Goal: Transaction & Acquisition: Purchase product/service

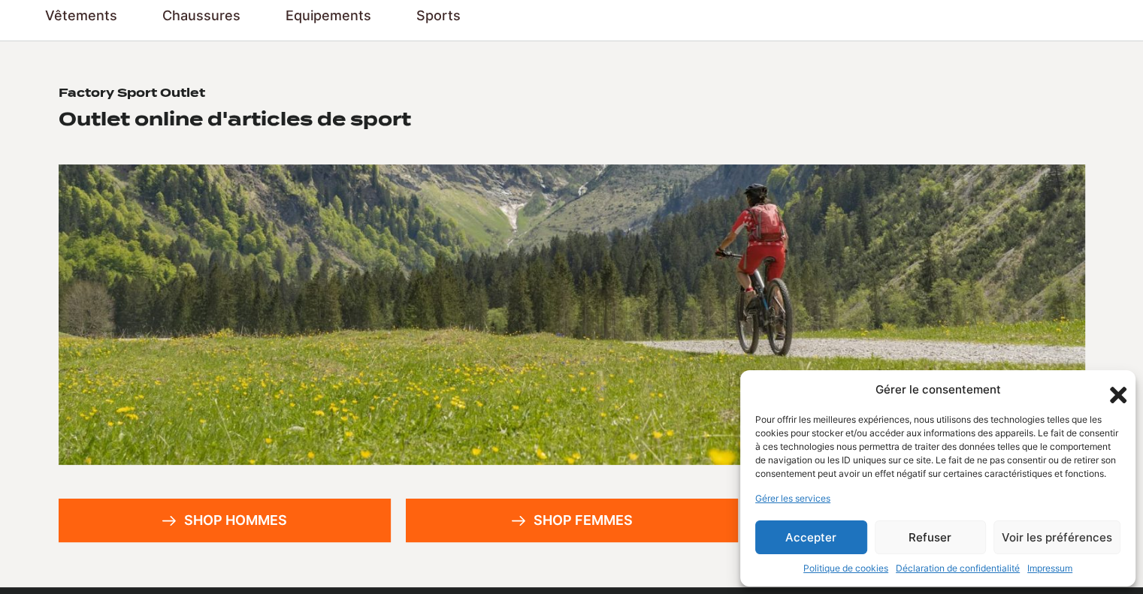
scroll to position [125, 0]
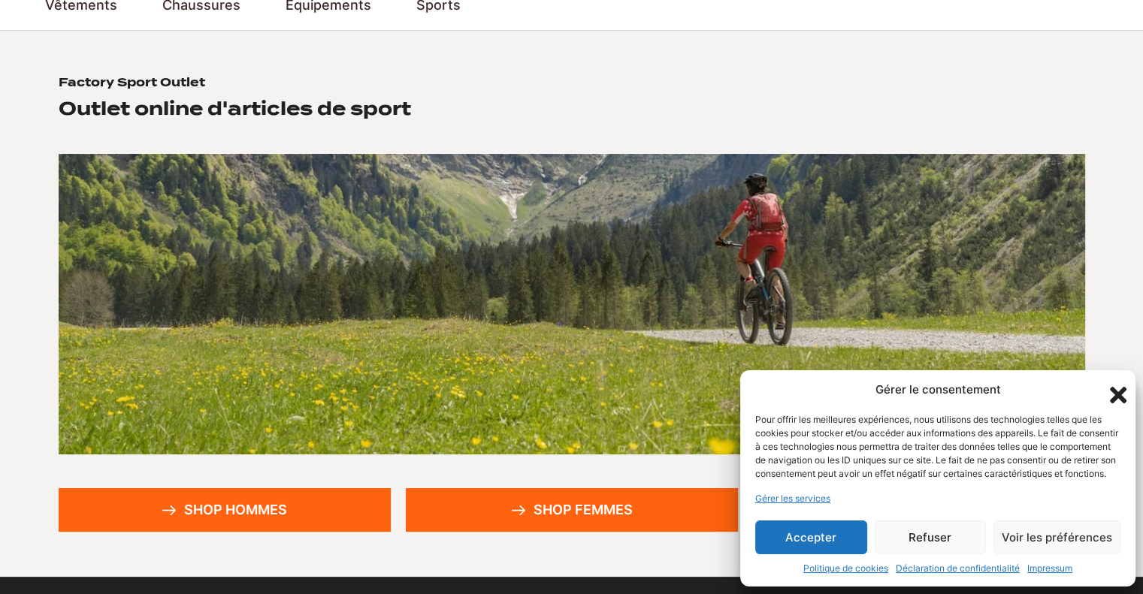
click at [1117, 387] on icon "Fermer la boîte de dialogue" at bounding box center [1118, 395] width 17 height 17
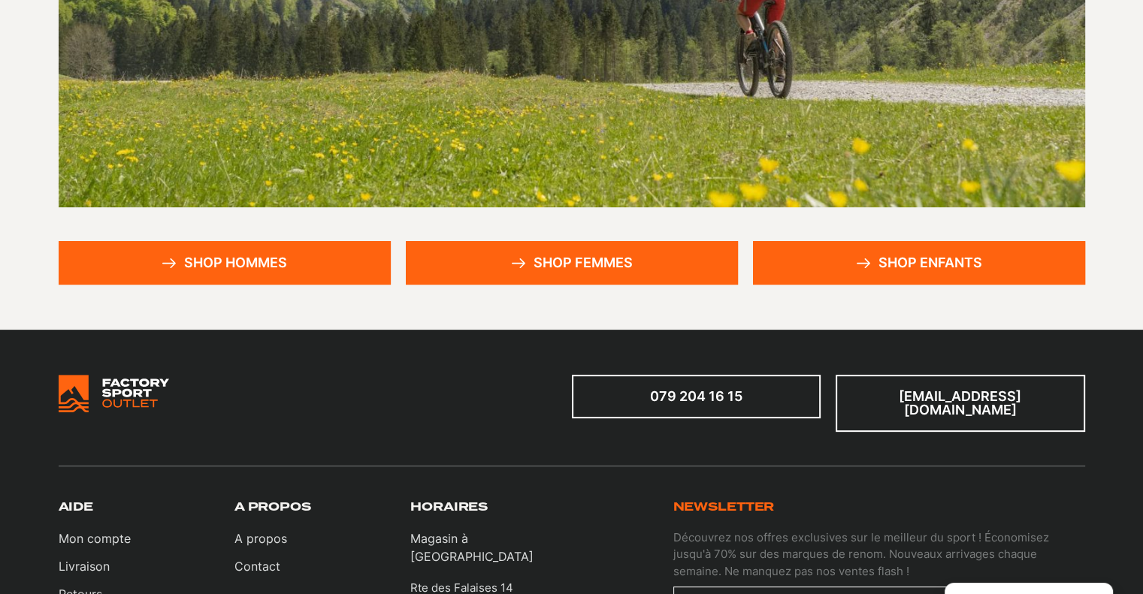
scroll to position [376, 0]
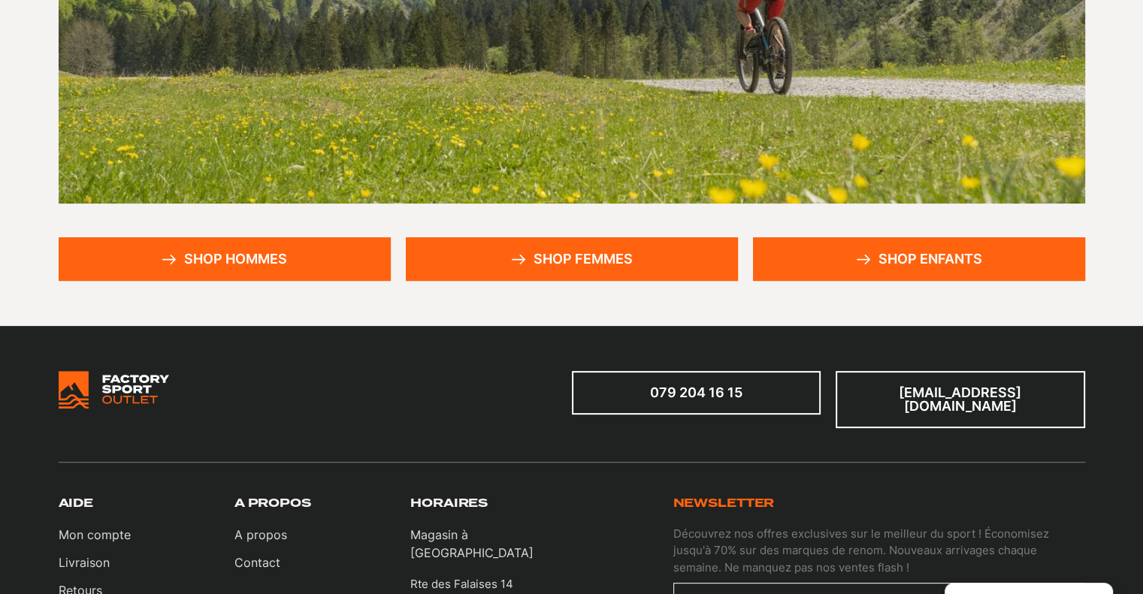
click at [887, 261] on link "Shop enfants" at bounding box center [919, 259] width 332 height 44
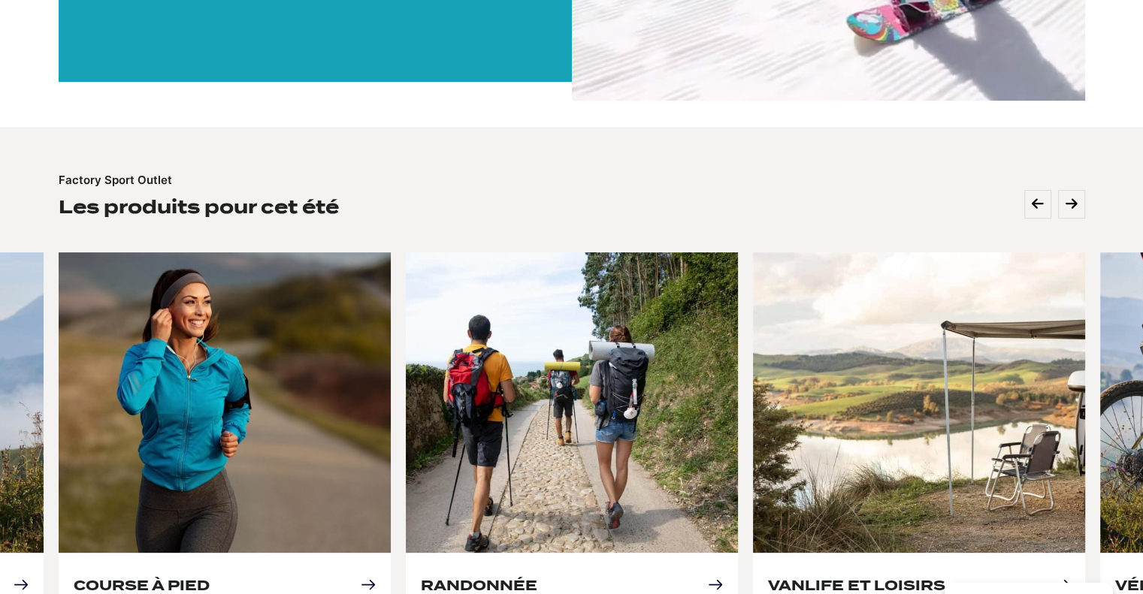
scroll to position [626, 0]
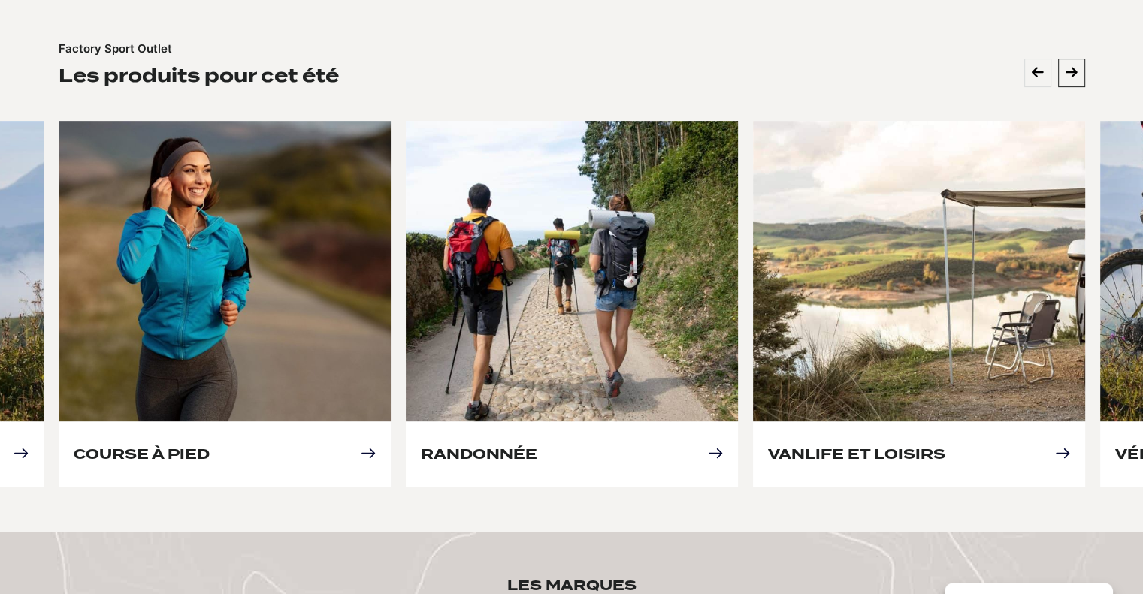
click at [1067, 76] on icon at bounding box center [1071, 73] width 12 height 14
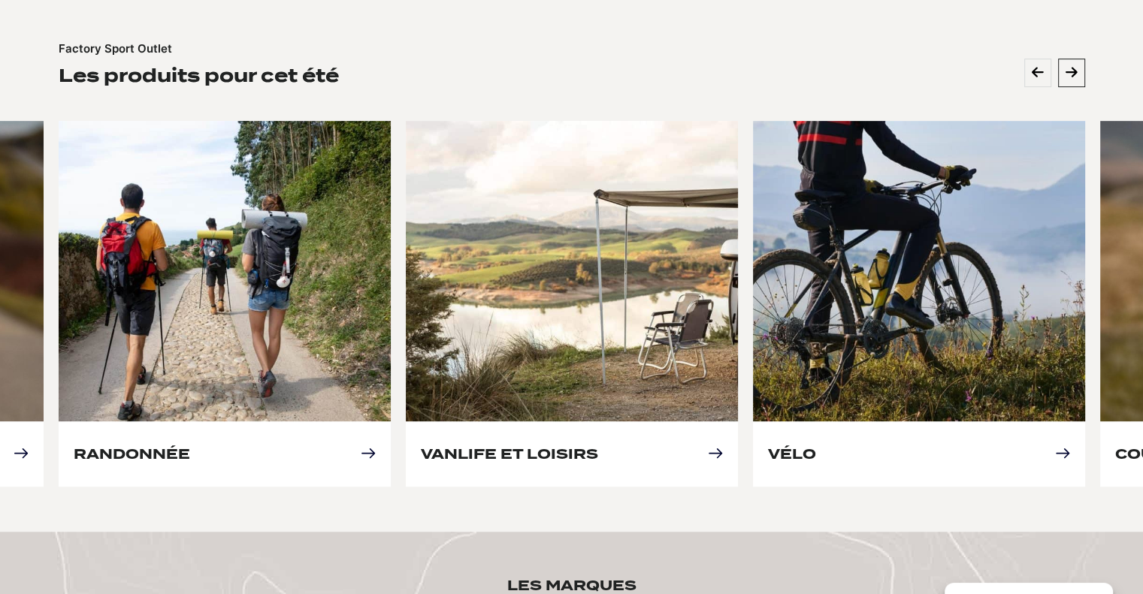
click at [1067, 76] on icon at bounding box center [1071, 73] width 12 height 14
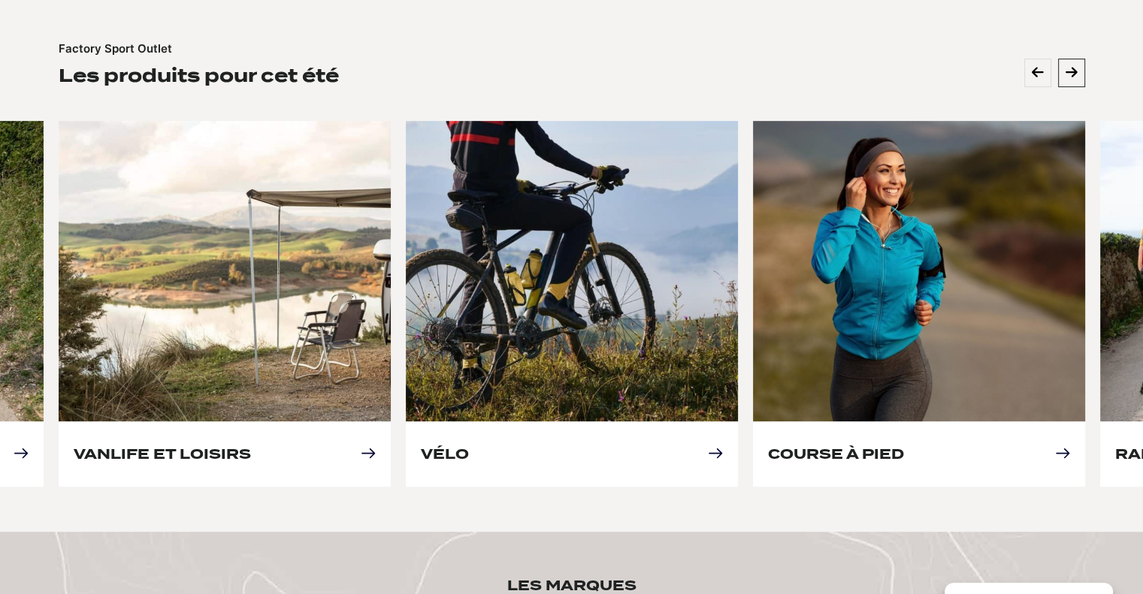
click at [1067, 76] on icon at bounding box center [1071, 73] width 12 height 14
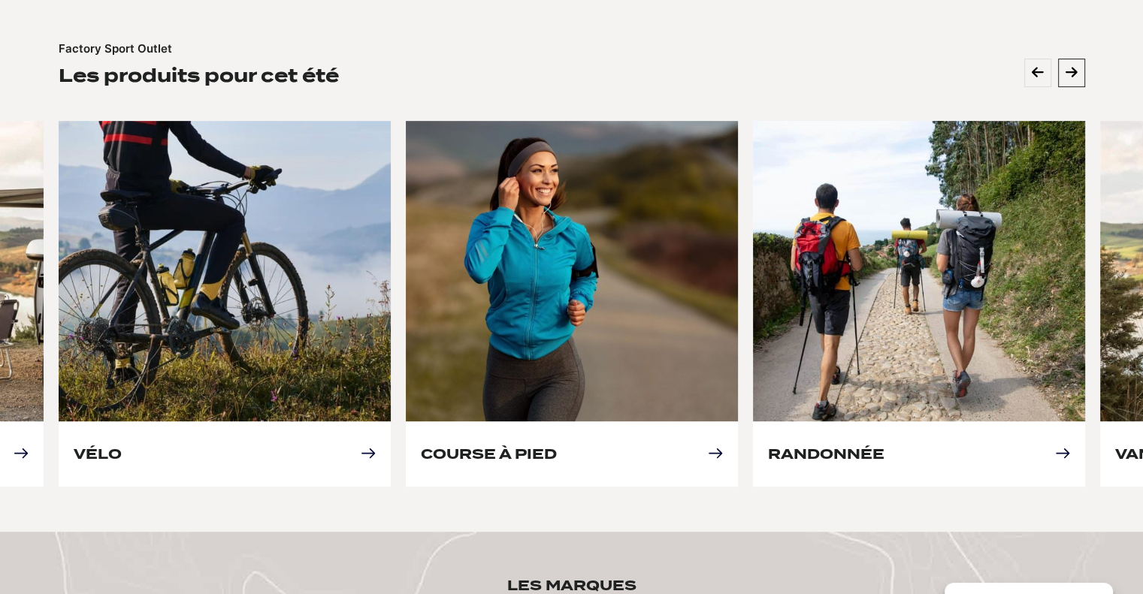
click at [1067, 76] on icon at bounding box center [1071, 73] width 12 height 14
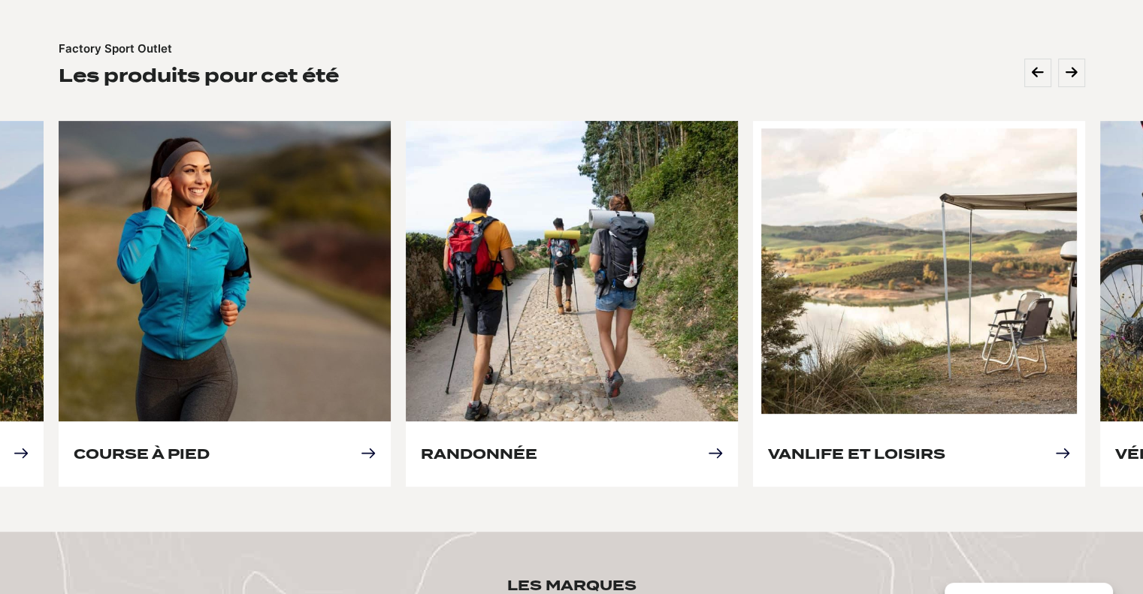
click at [945, 446] on link "Vanlife et loisirs" at bounding box center [856, 454] width 177 height 16
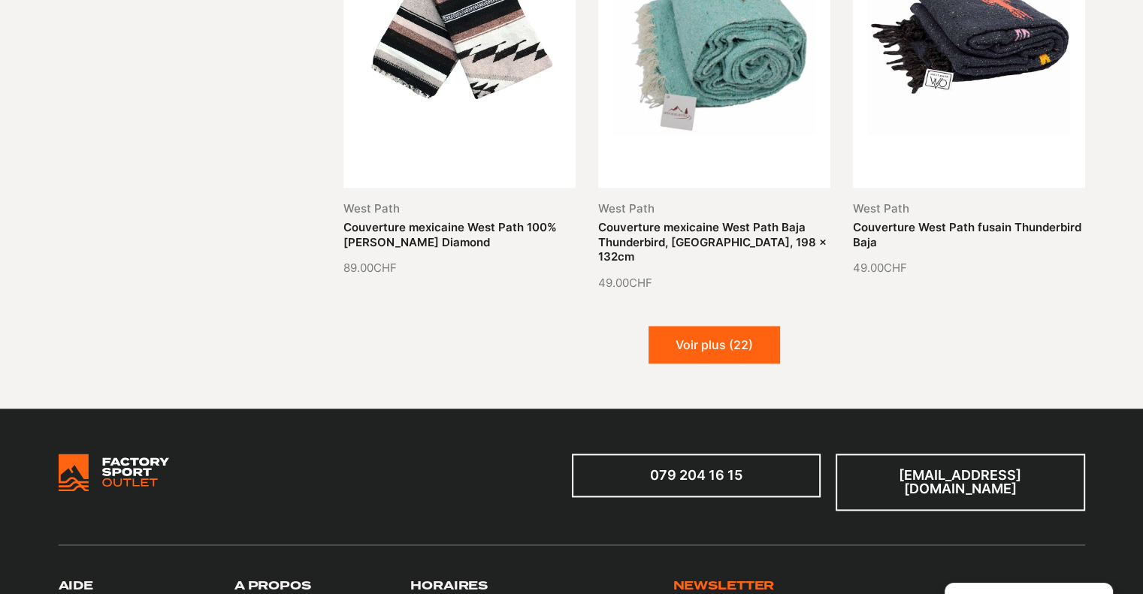
scroll to position [2003, 0]
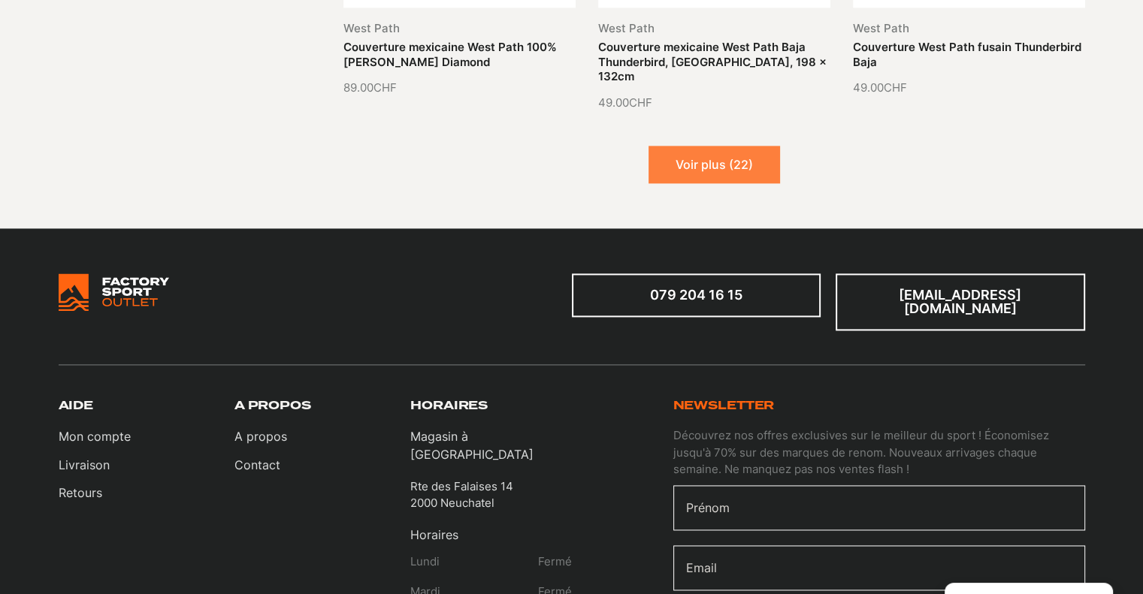
click at [737, 147] on button "Voir plus (22)" at bounding box center [713, 165] width 131 height 38
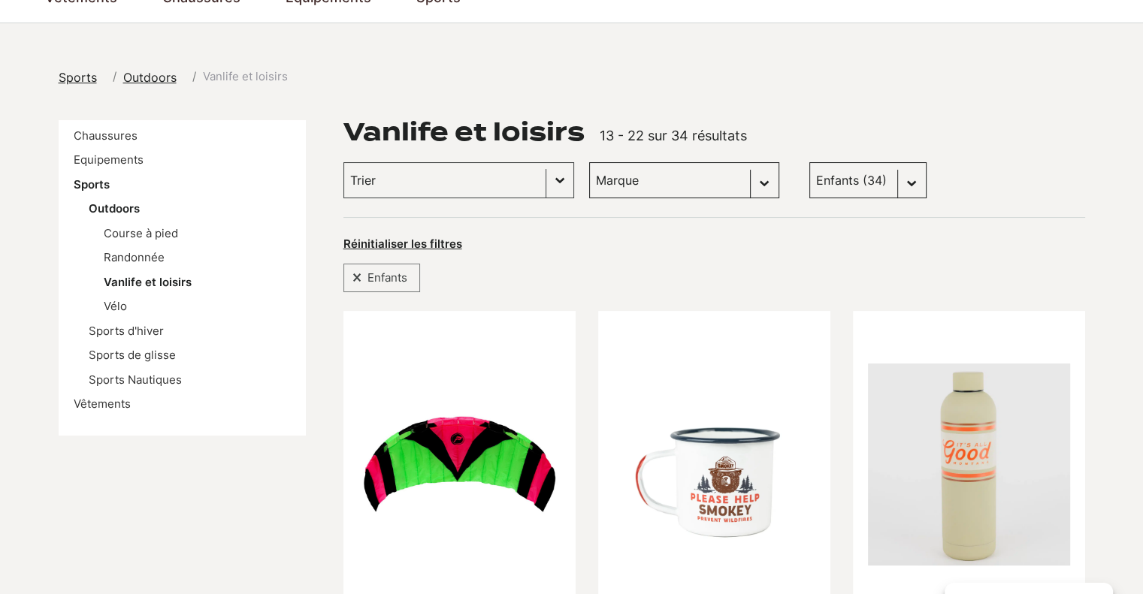
scroll to position [125, 0]
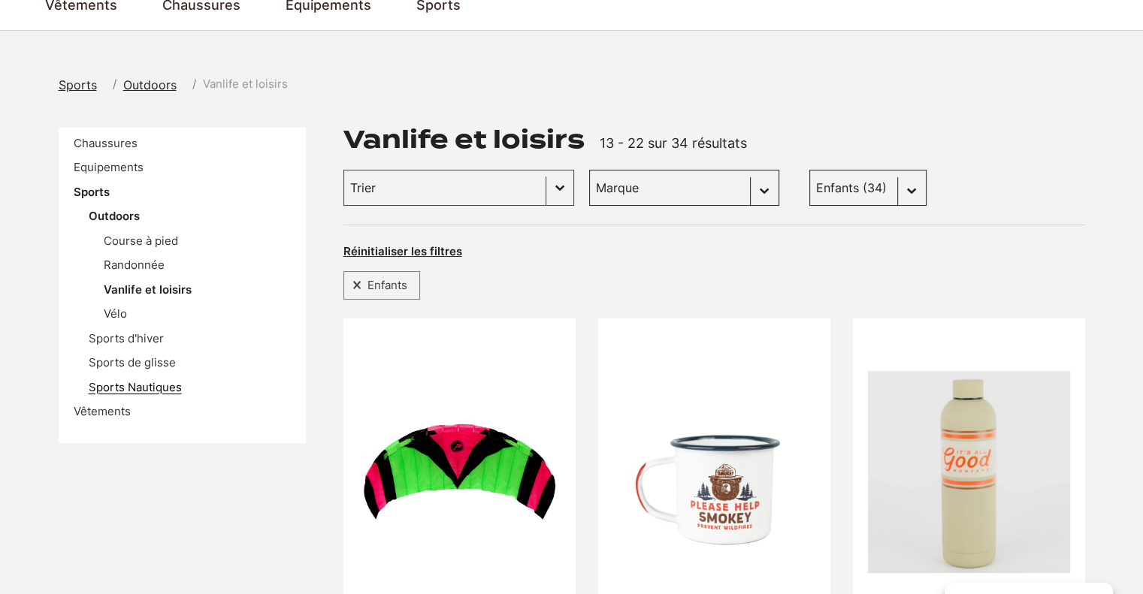
click at [122, 382] on link "Sports Nautiques" at bounding box center [135, 387] width 93 height 14
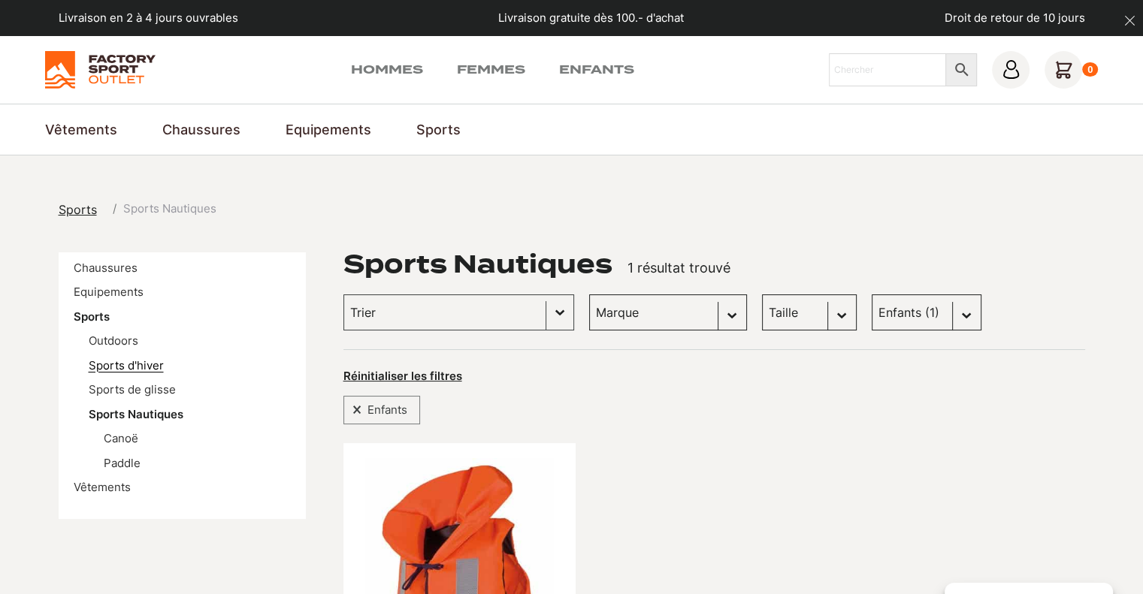
click at [107, 363] on link "Sports d'hiver" at bounding box center [126, 365] width 75 height 14
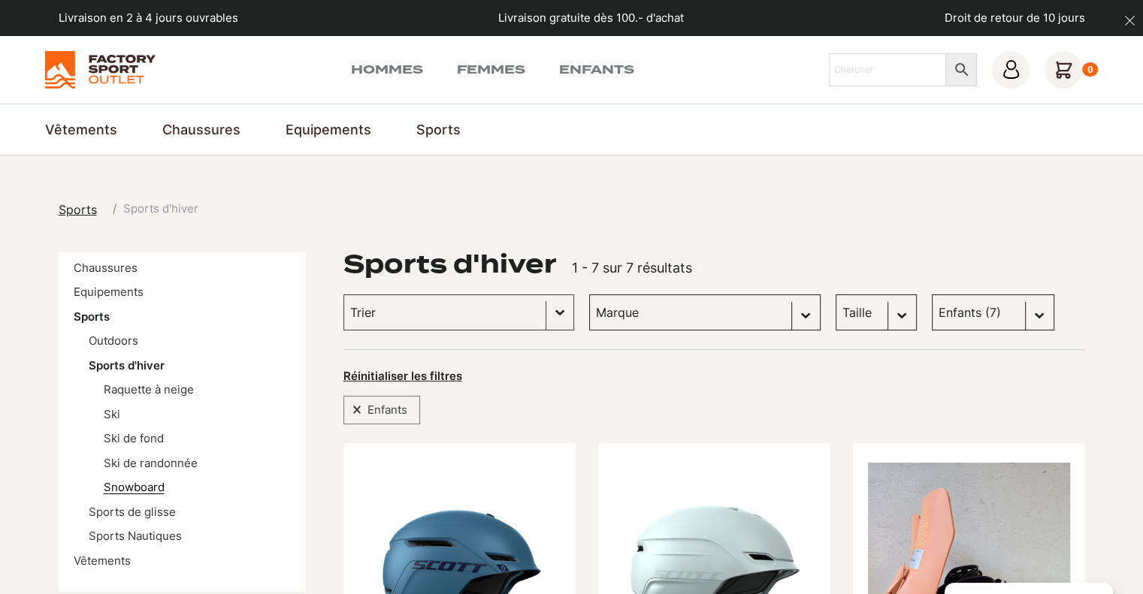
click at [147, 485] on link "Snowboard" at bounding box center [134, 487] width 61 height 14
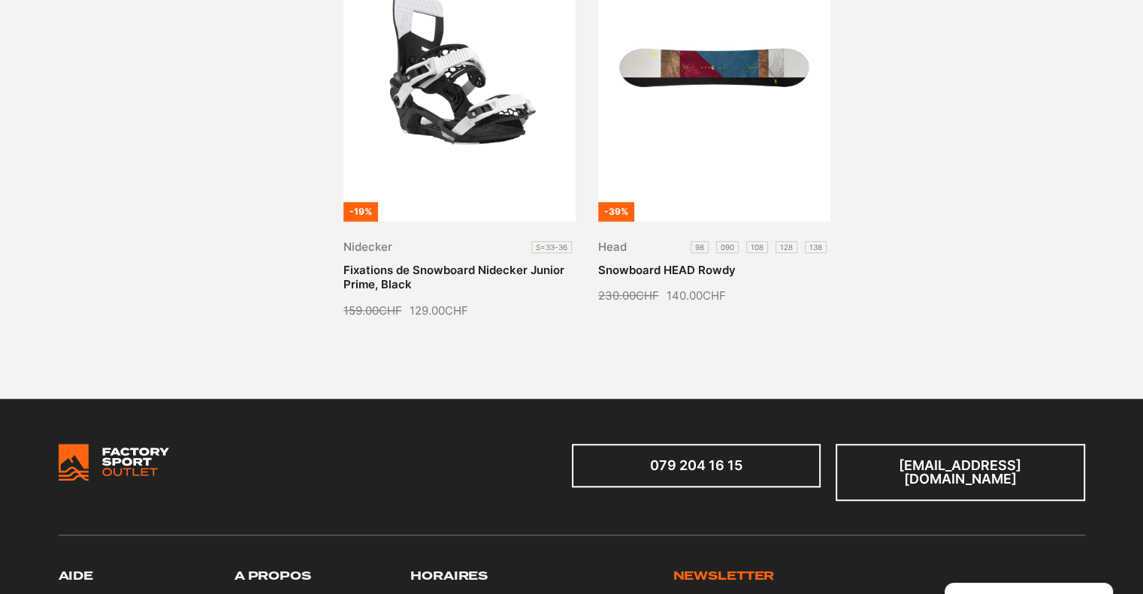
scroll to position [1001, 0]
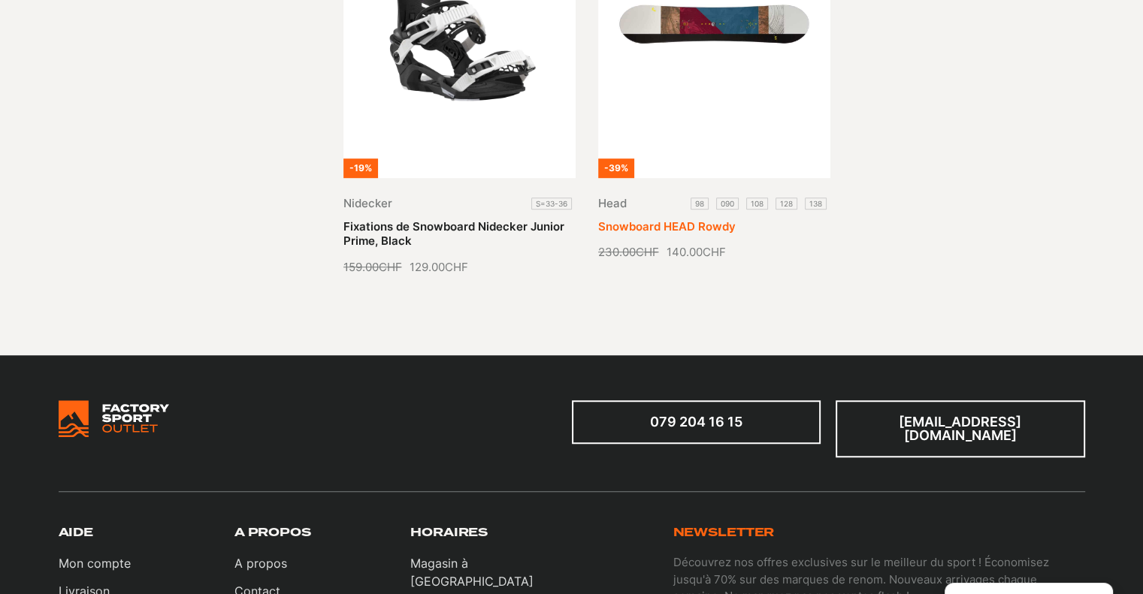
click at [736, 219] on link "Snowboard HEAD Rowdy" at bounding box center [666, 226] width 137 height 14
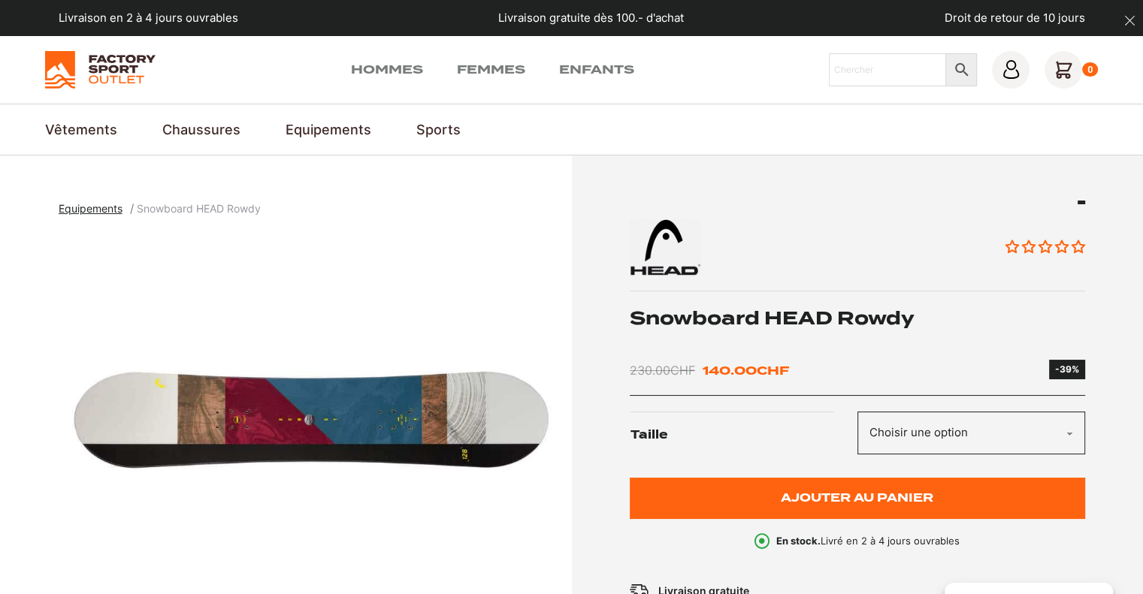
click at [941, 435] on select "Choisir une option 090 108 128 138 98" at bounding box center [971, 433] width 228 height 43
click at [857, 412] on select "Choisir une option 090 108 128 138 98" at bounding box center [971, 433] width 228 height 43
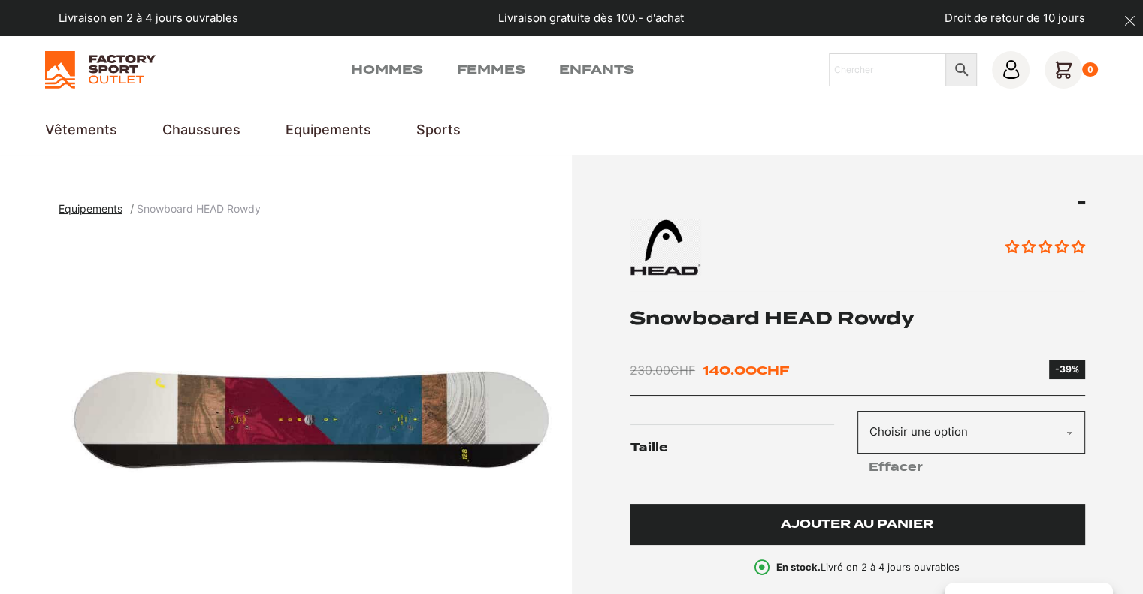
select select "138"
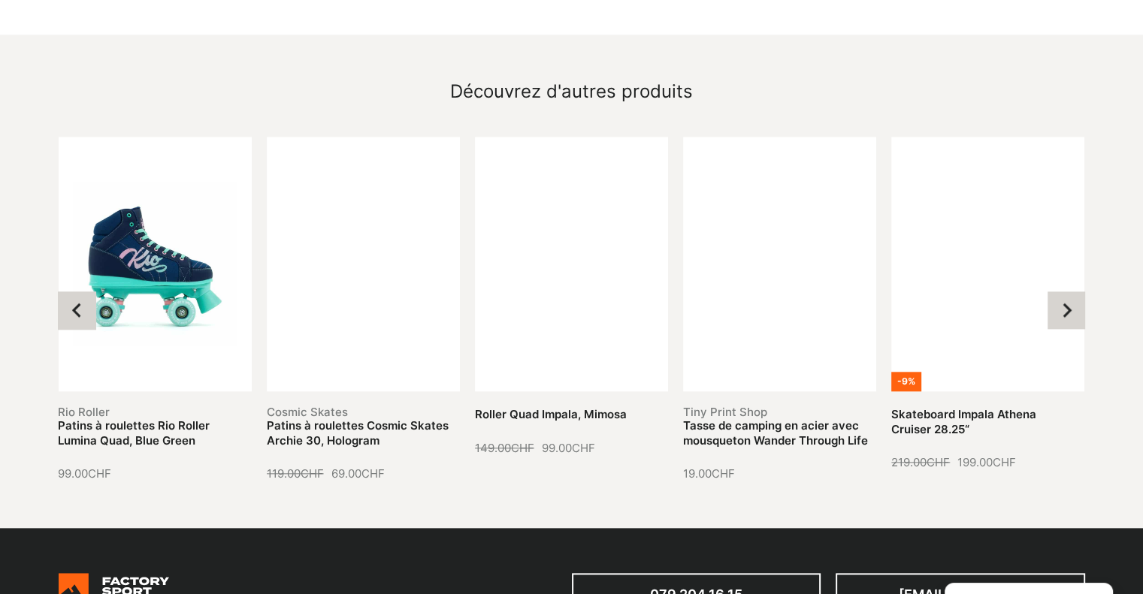
scroll to position [1627, 0]
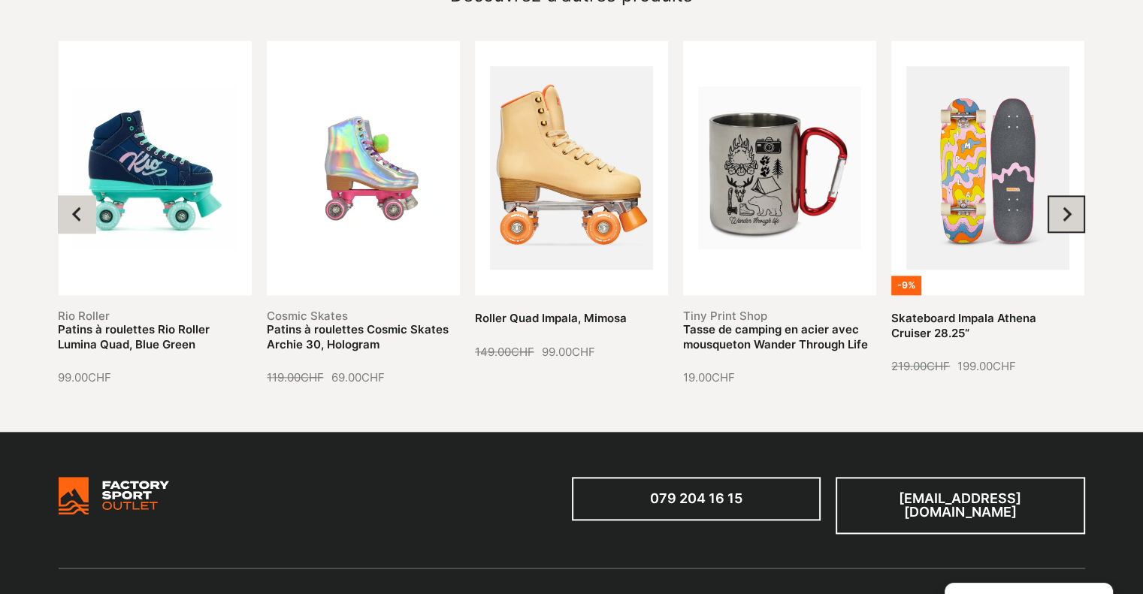
click at [1054, 198] on button "Next slide" at bounding box center [1066, 214] width 38 height 38
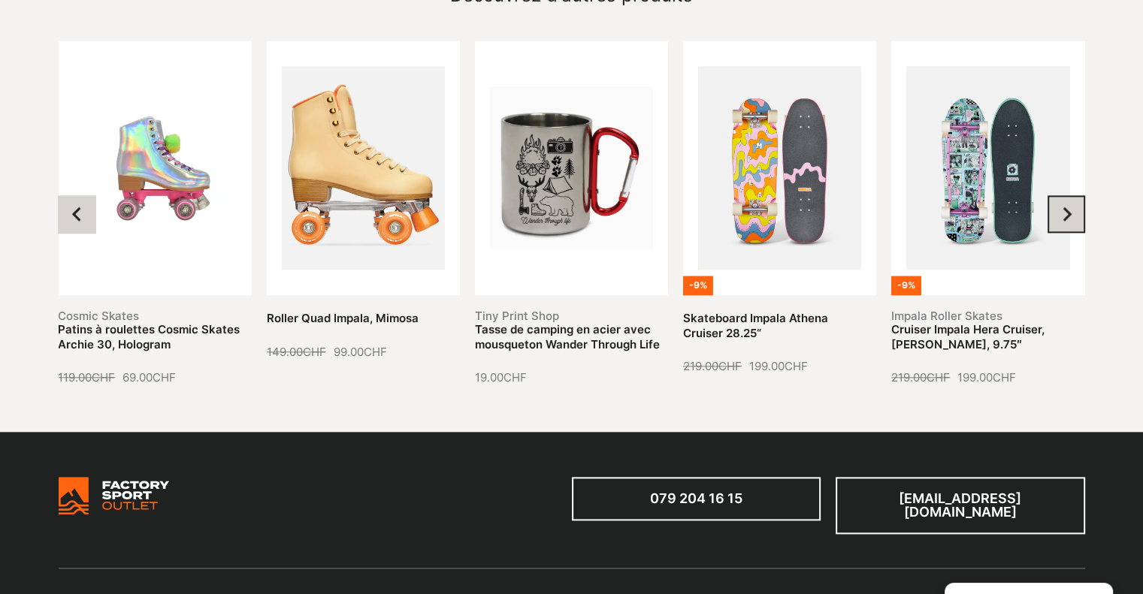
click at [1054, 198] on button "Next slide" at bounding box center [1066, 214] width 38 height 38
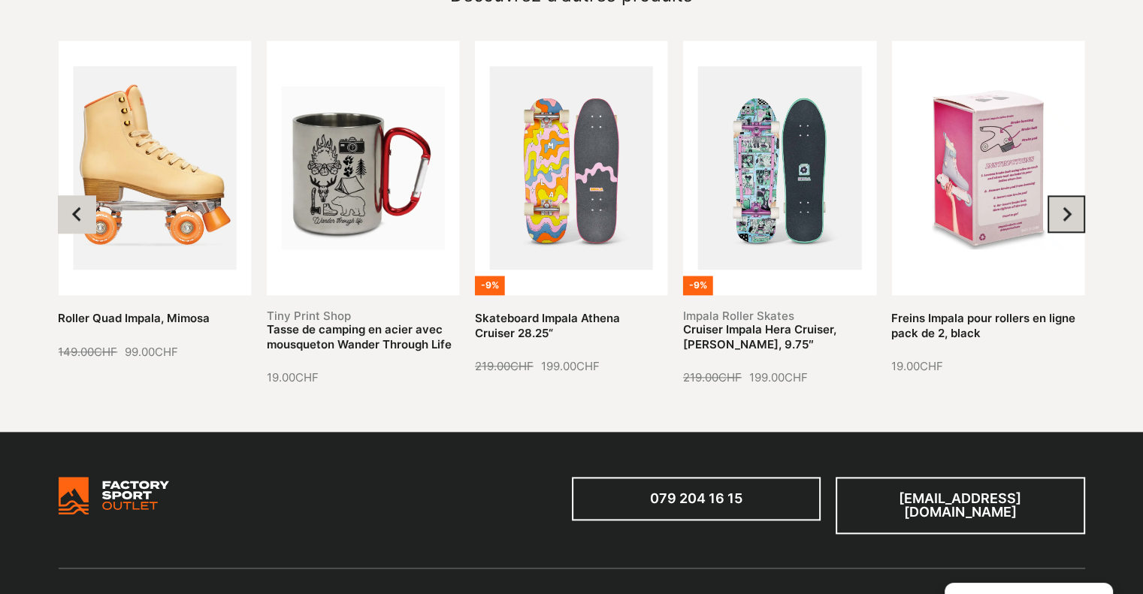
click at [1054, 198] on button "Next slide" at bounding box center [1066, 214] width 38 height 38
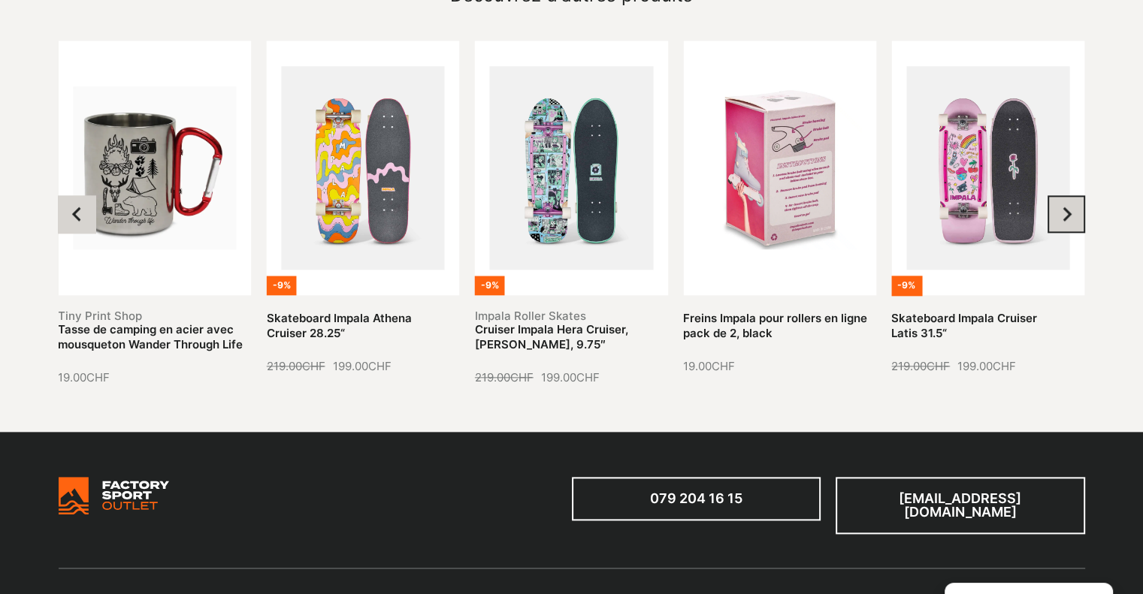
click at [1054, 198] on button "Next slide" at bounding box center [1066, 214] width 38 height 38
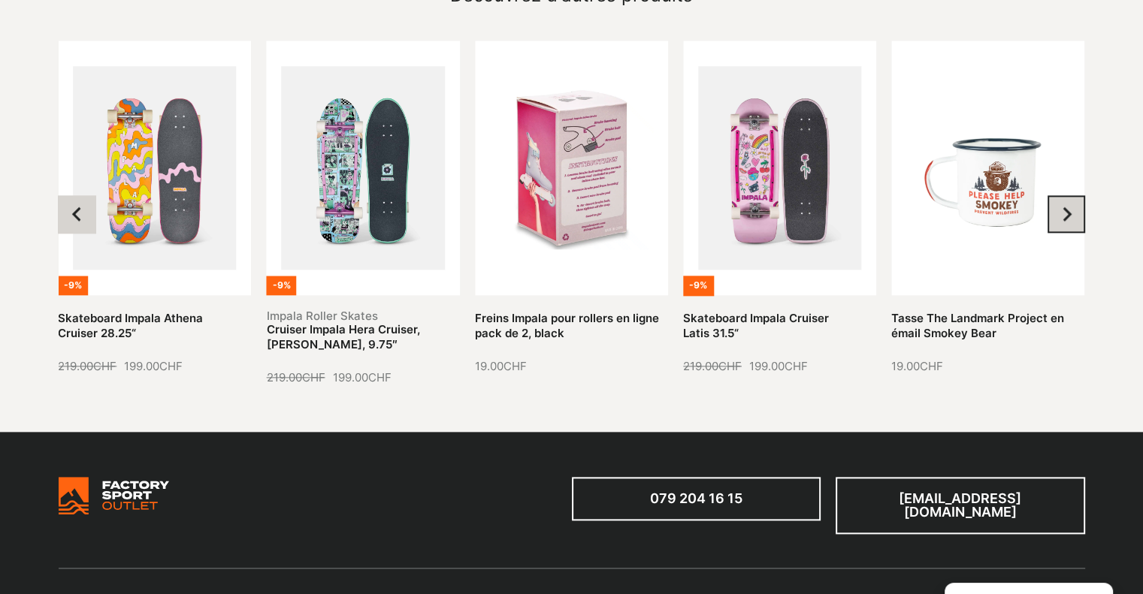
click at [1054, 198] on button "Next slide" at bounding box center [1066, 214] width 38 height 38
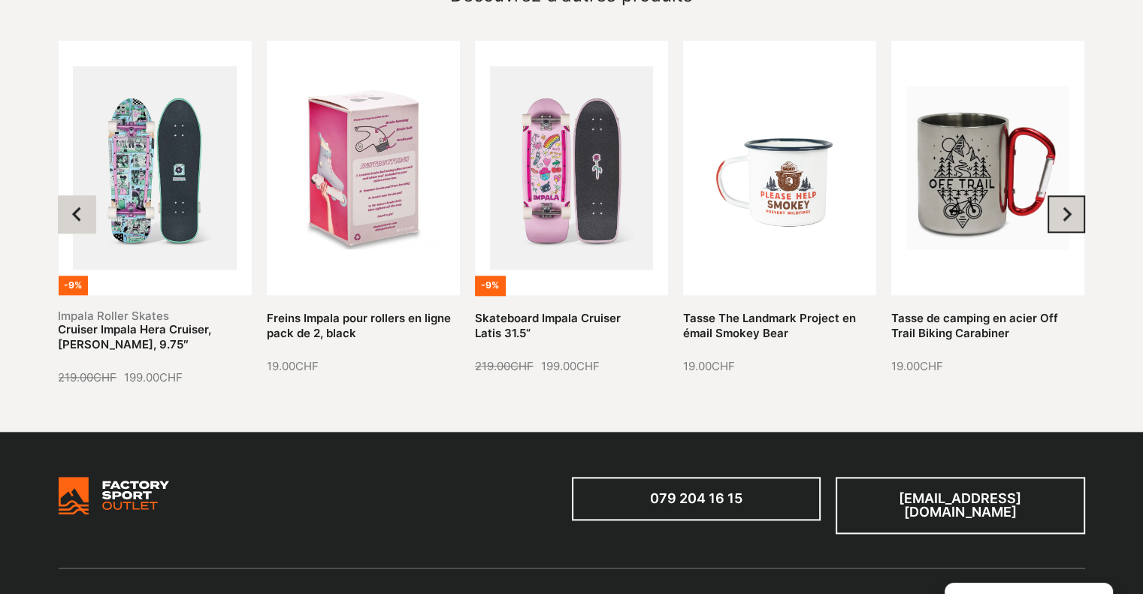
click at [1054, 198] on button "Next slide" at bounding box center [1066, 214] width 38 height 38
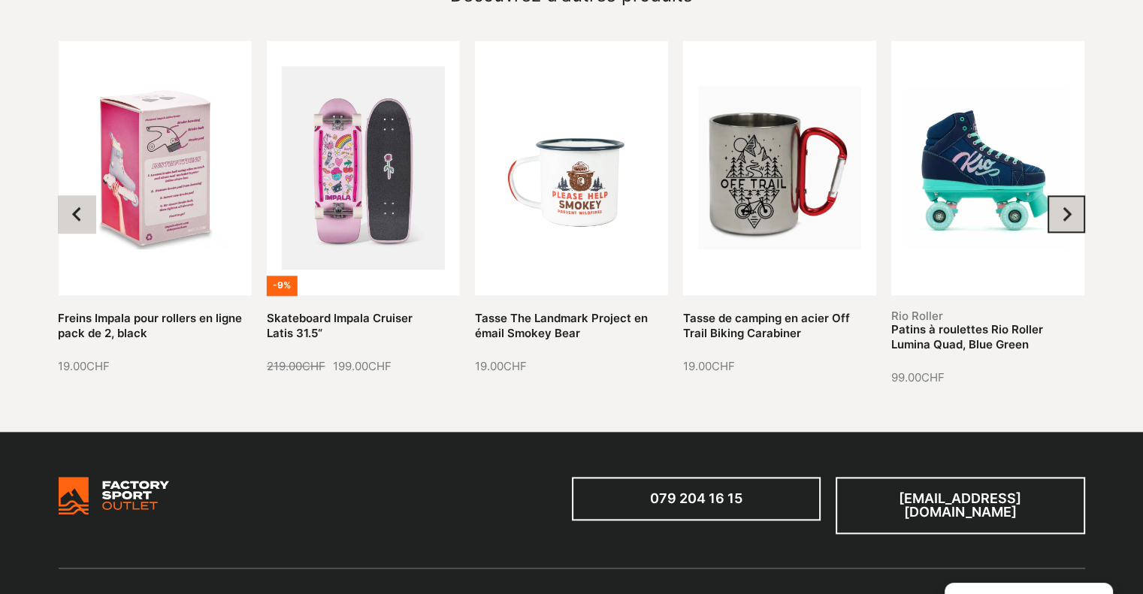
click at [1054, 198] on button "Next slide" at bounding box center [1066, 214] width 38 height 38
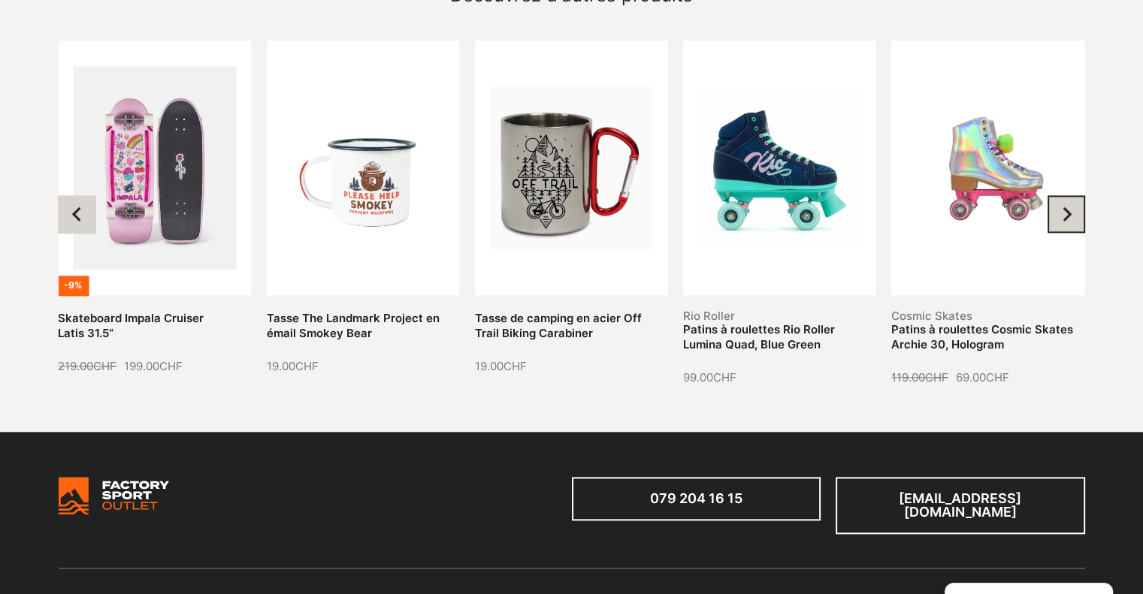
click at [1054, 198] on button "Next slide" at bounding box center [1066, 214] width 38 height 38
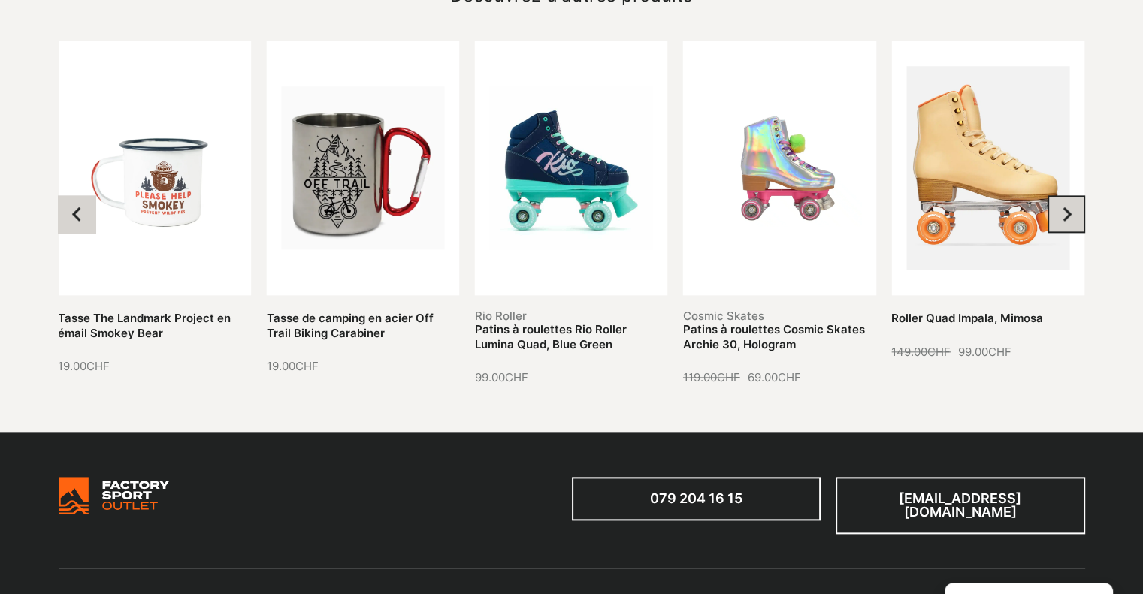
click at [1054, 198] on button "Next slide" at bounding box center [1066, 214] width 38 height 38
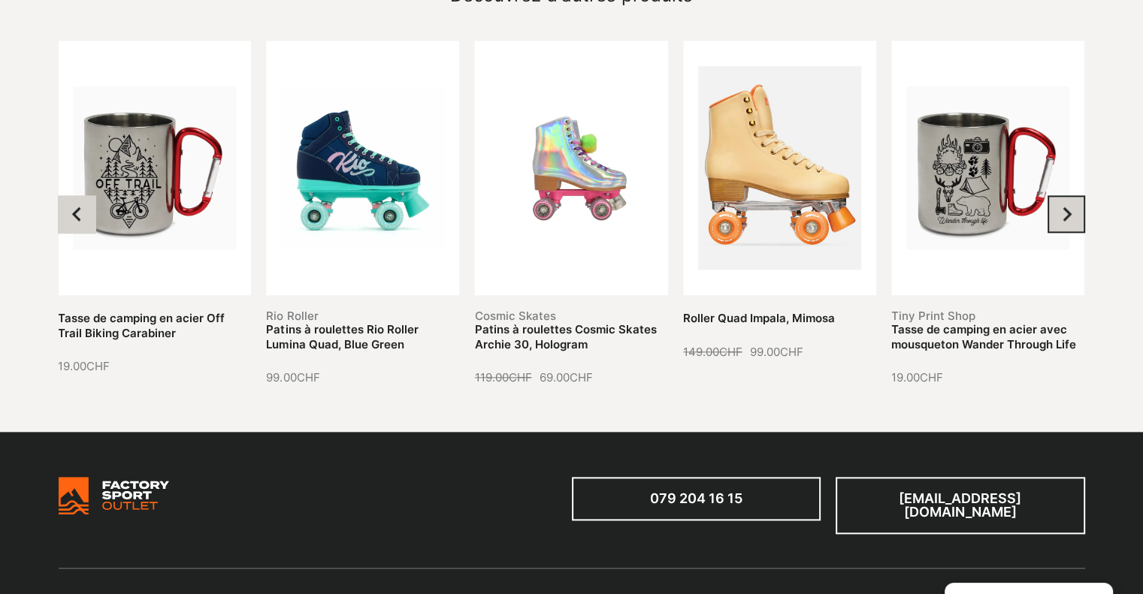
click at [1054, 198] on button "Next slide" at bounding box center [1066, 214] width 38 height 38
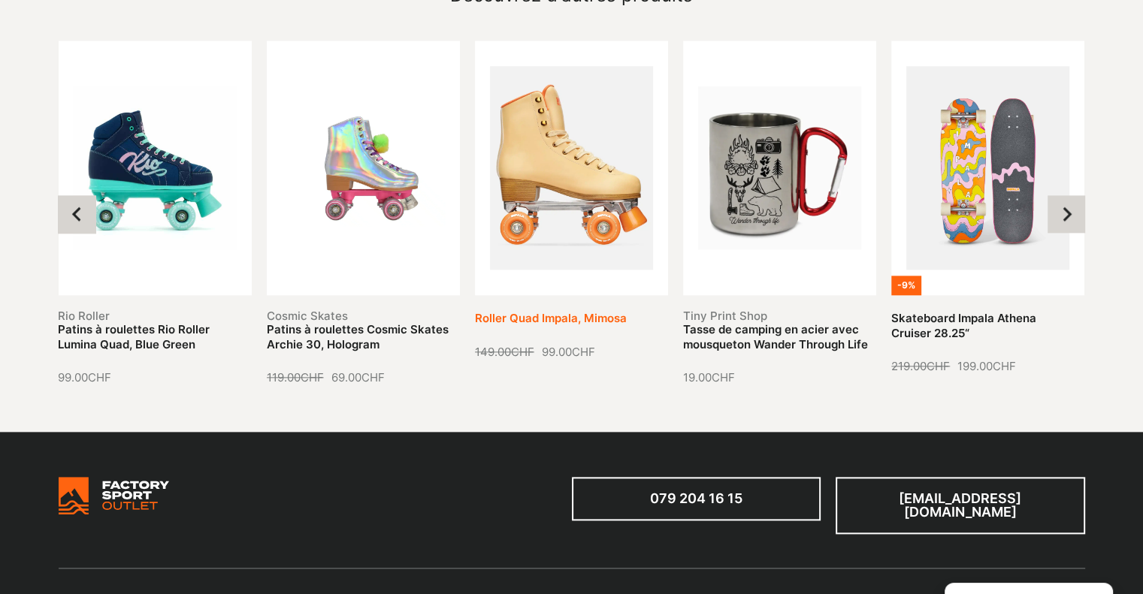
click at [546, 311] on link "Roller Quad Impala, Mimosa" at bounding box center [551, 318] width 152 height 14
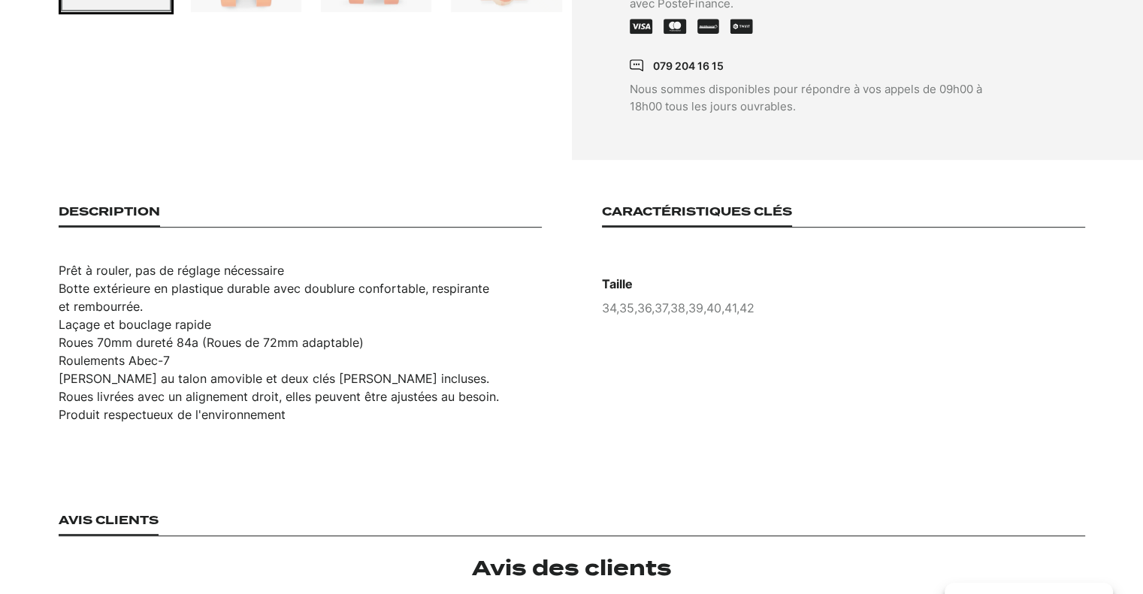
scroll to position [1377, 0]
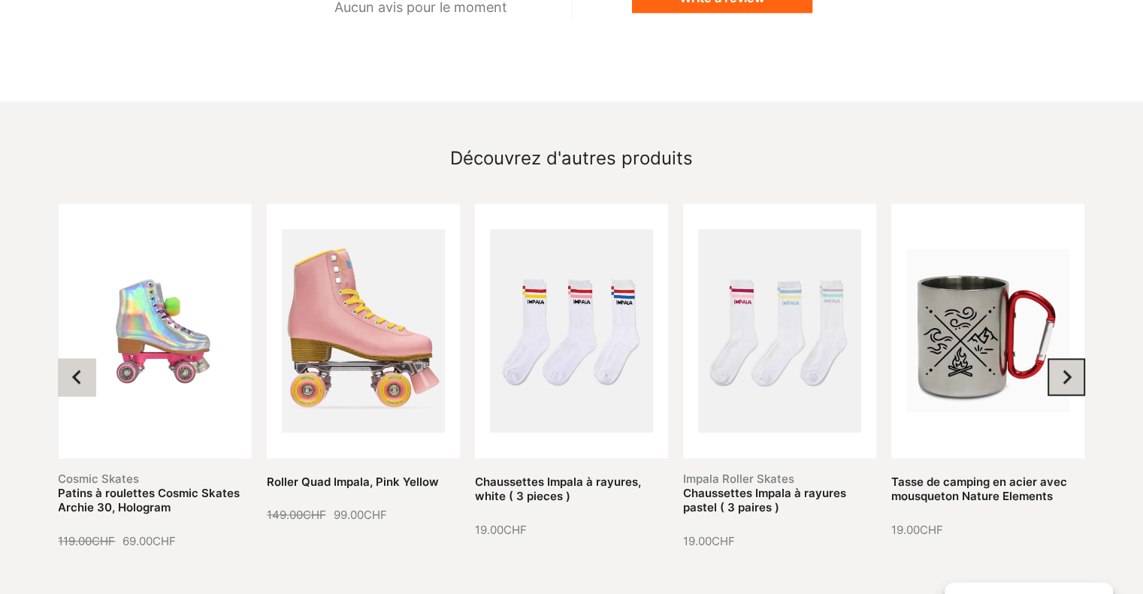
click at [1067, 370] on icon "Next slide" at bounding box center [1066, 377] width 15 height 15
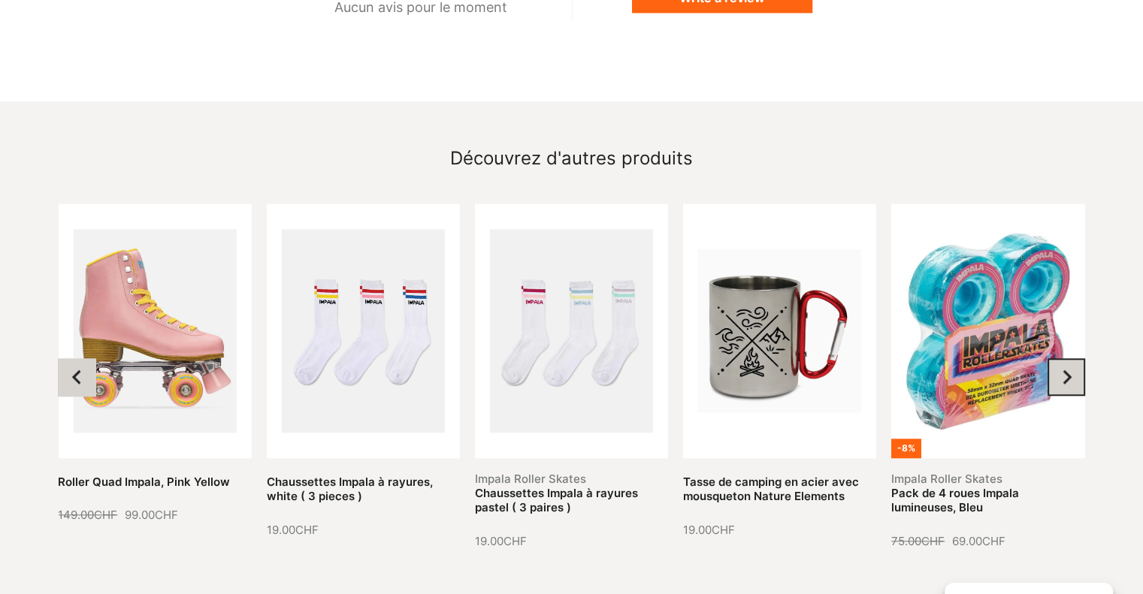
click at [1067, 370] on icon "Next slide" at bounding box center [1066, 377] width 15 height 15
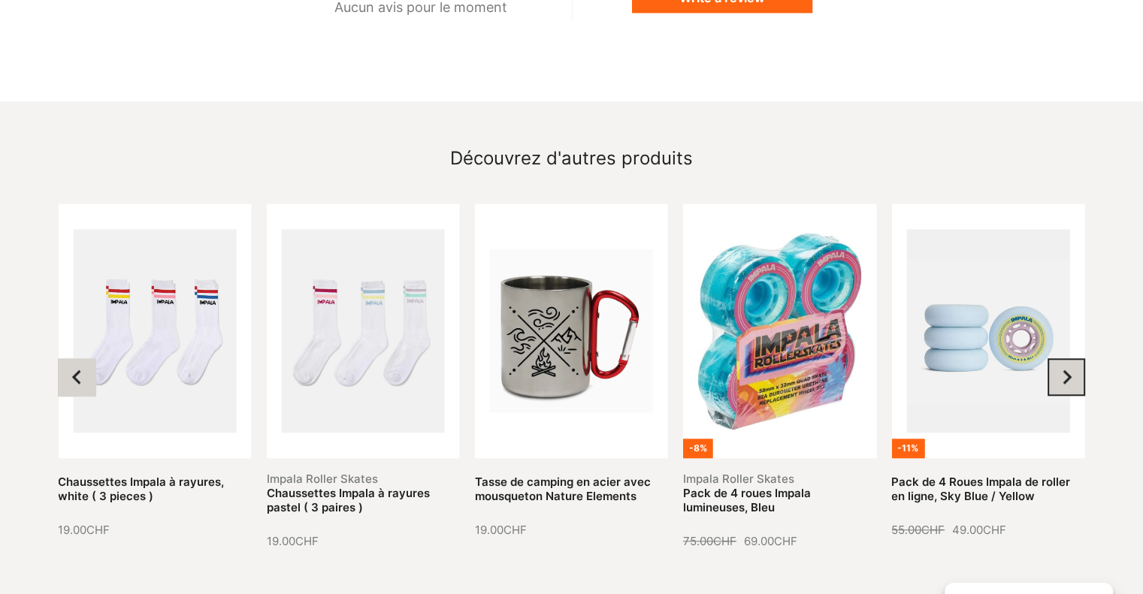
click at [1067, 370] on icon "Next slide" at bounding box center [1066, 377] width 15 height 15
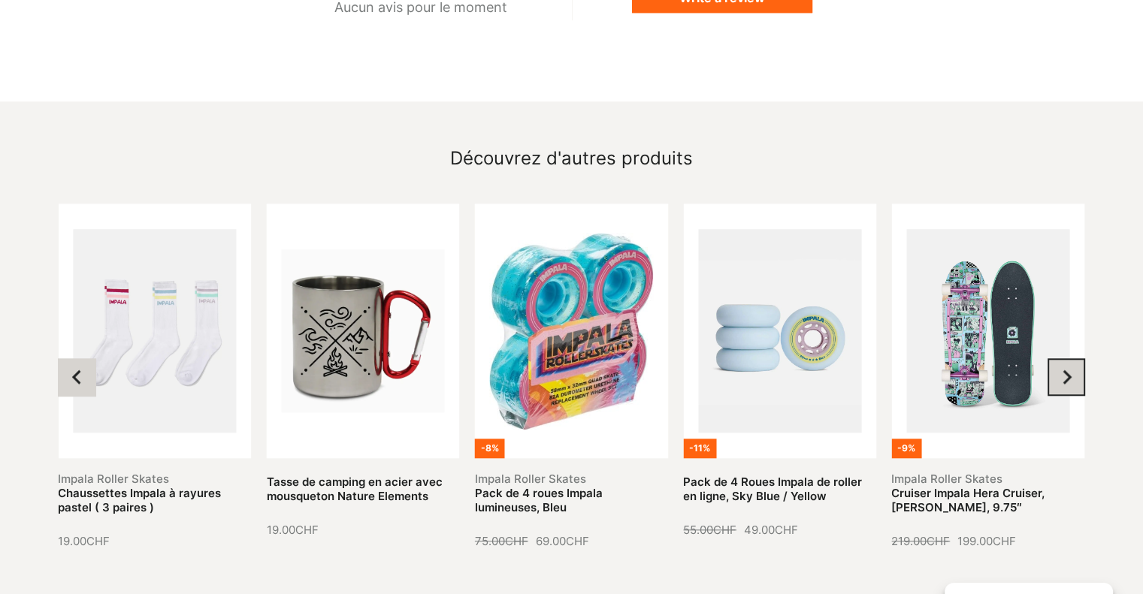
click at [1067, 370] on icon "Next slide" at bounding box center [1066, 377] width 15 height 15
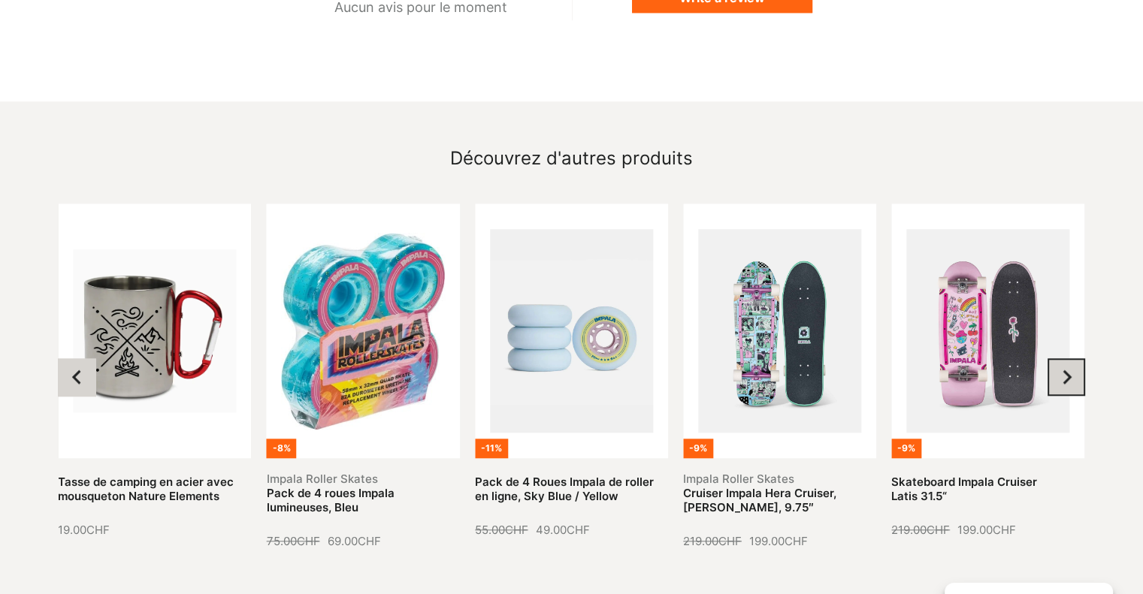
click at [1067, 370] on icon "Next slide" at bounding box center [1066, 377] width 15 height 15
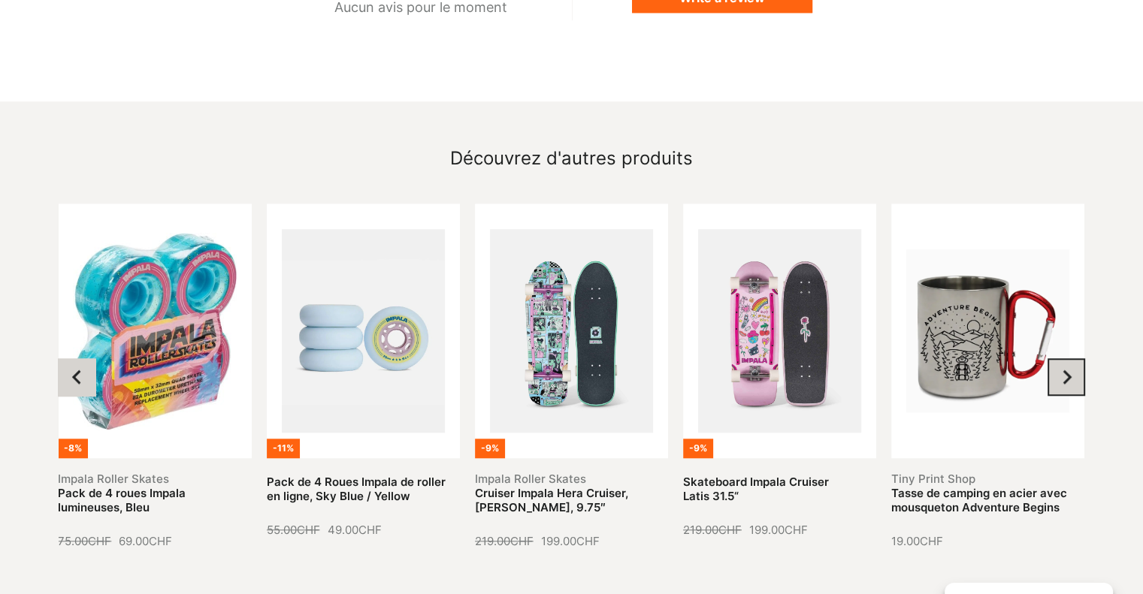
click at [1065, 370] on icon "Next slide" at bounding box center [1066, 377] width 9 height 14
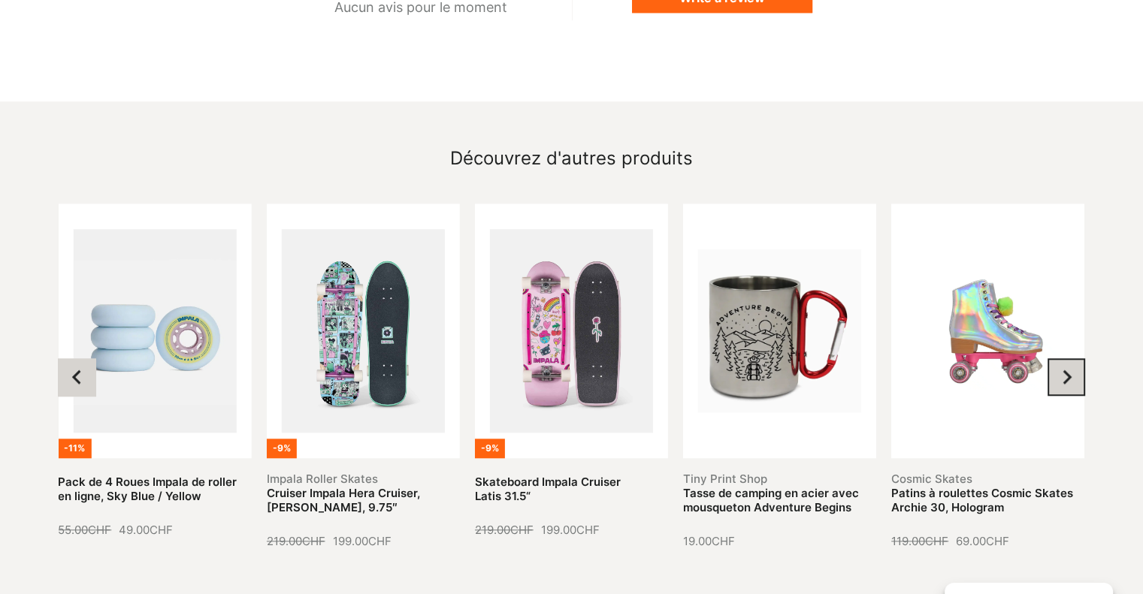
click at [1065, 370] on icon "Next slide" at bounding box center [1066, 377] width 9 height 14
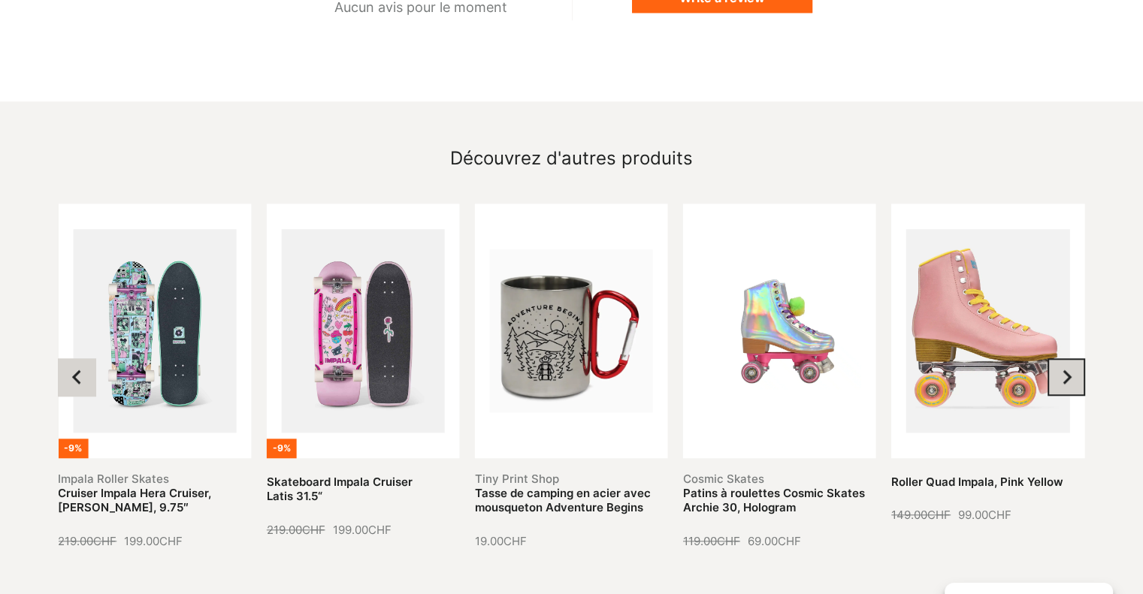
click at [1065, 370] on icon "Next slide" at bounding box center [1066, 377] width 9 height 14
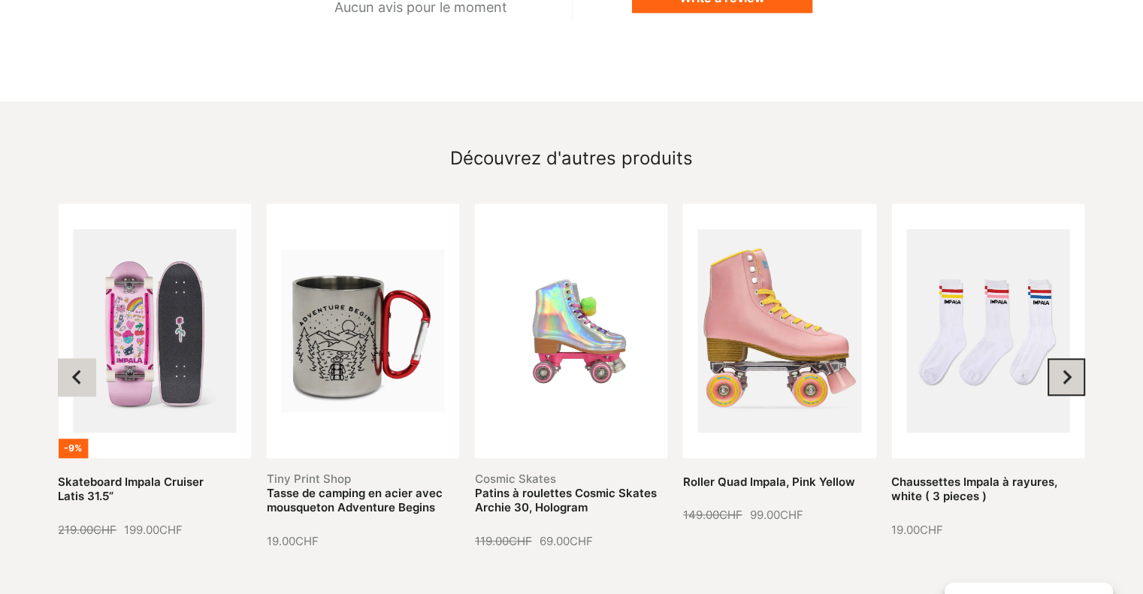
click at [1065, 370] on icon "Next slide" at bounding box center [1066, 377] width 9 height 14
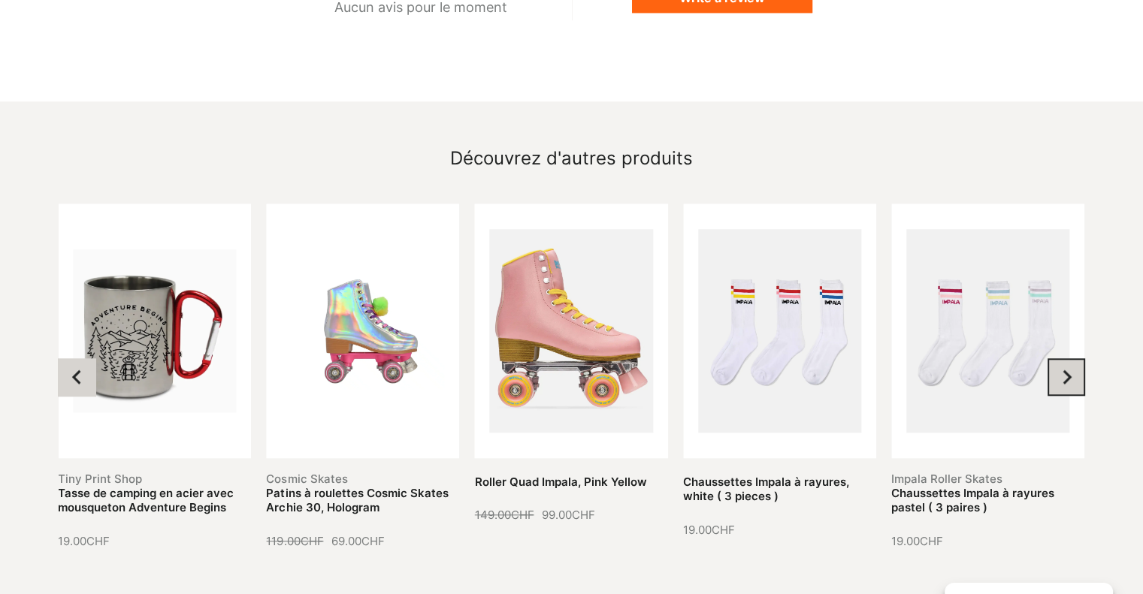
click at [1065, 370] on icon "Go to first slide" at bounding box center [1066, 377] width 9 height 14
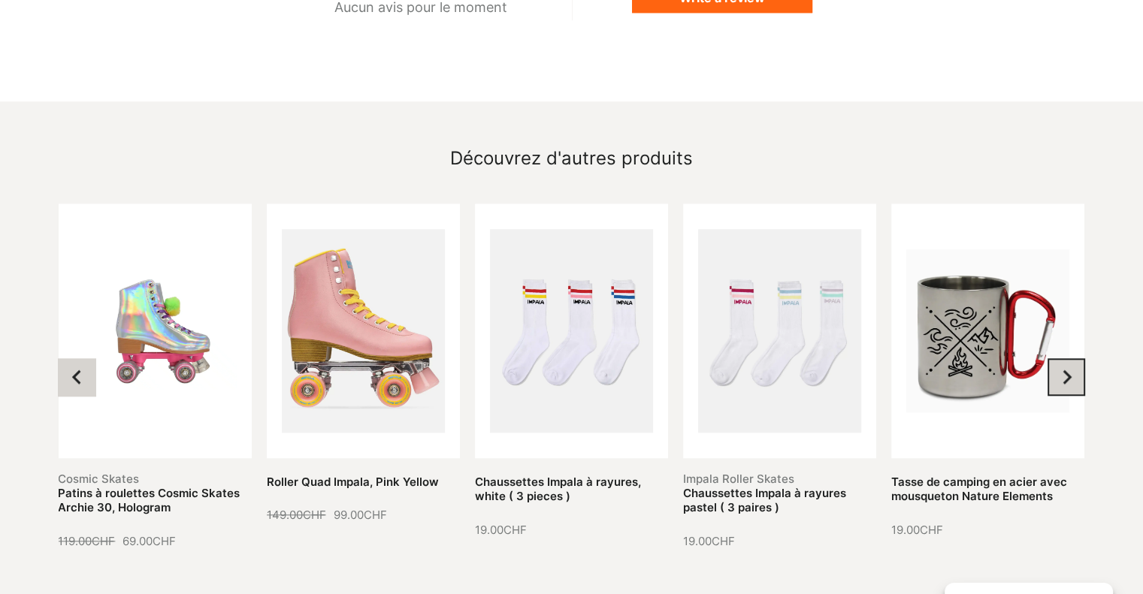
click at [1065, 370] on icon "Next slide" at bounding box center [1066, 377] width 9 height 14
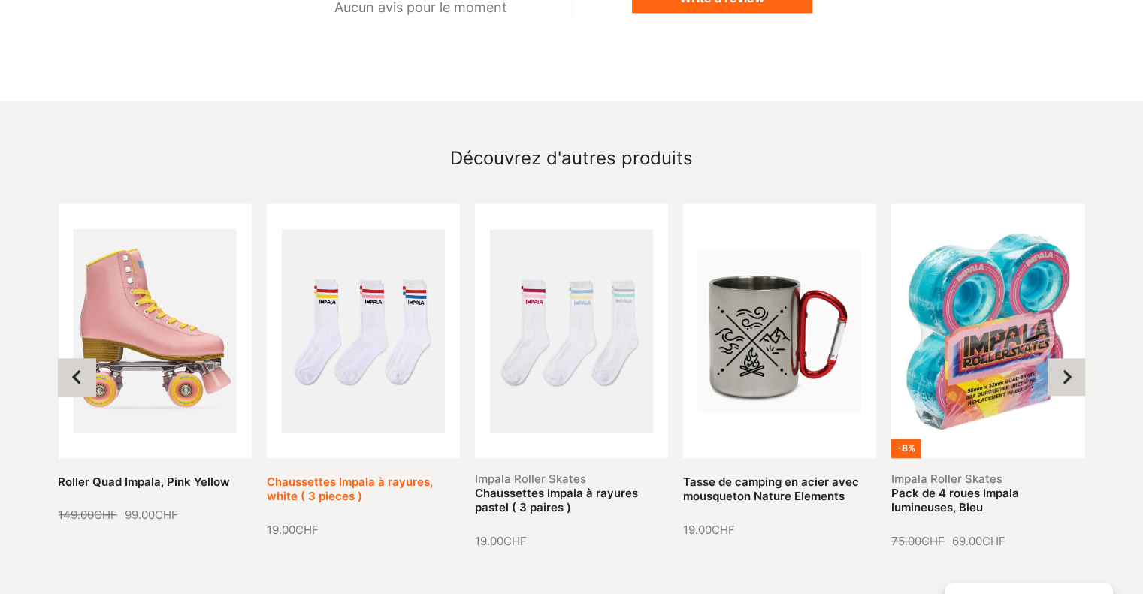
click at [340, 475] on link "Chaussettes Impala à rayures, white ( 3 pieces )" at bounding box center [350, 489] width 166 height 29
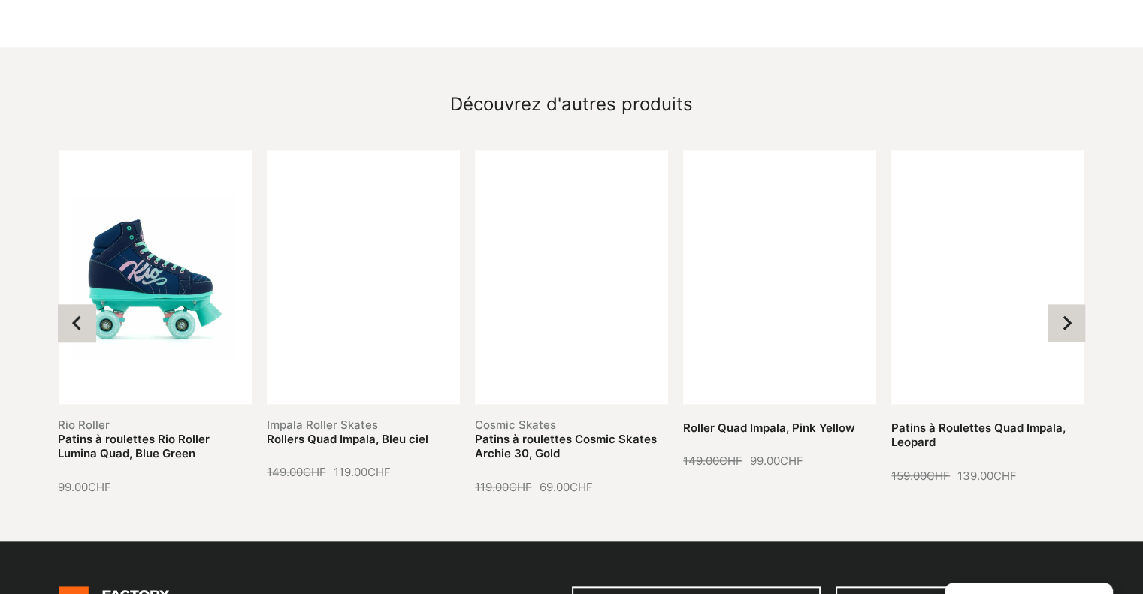
scroll to position [1503, 0]
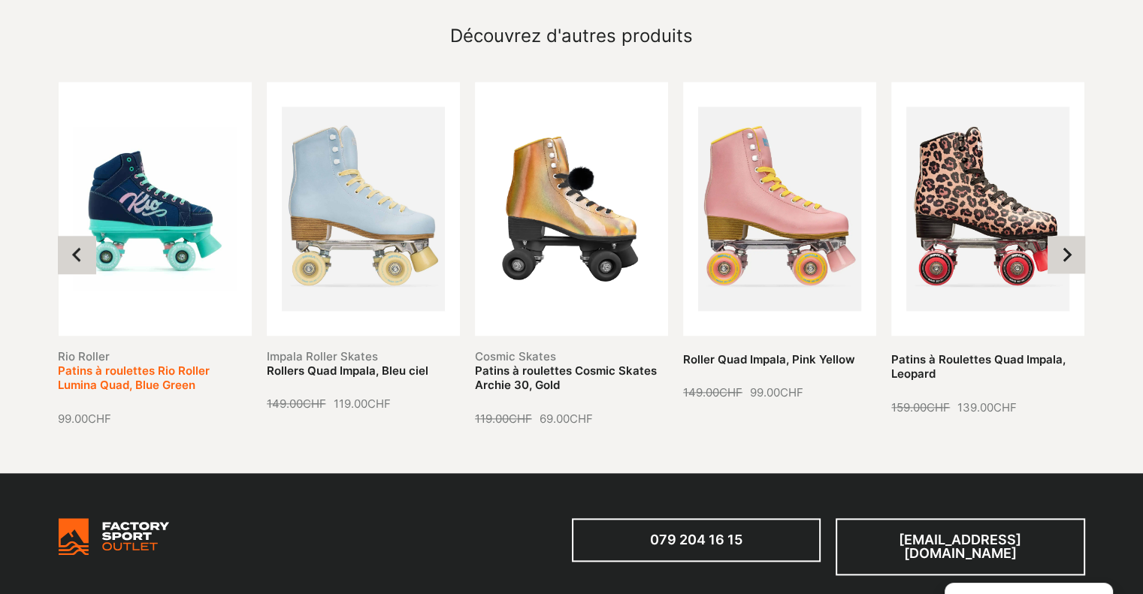
click at [151, 364] on link "Patins à roulettes Rio Roller Lumina Quad, Blue Green" at bounding box center [134, 378] width 152 height 29
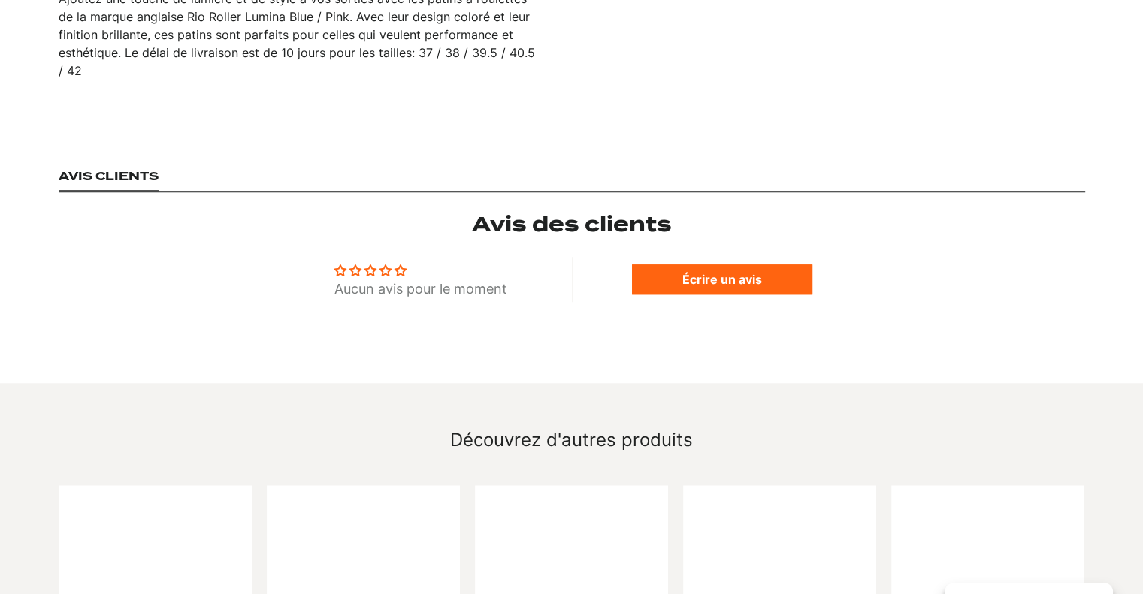
scroll to position [1627, 0]
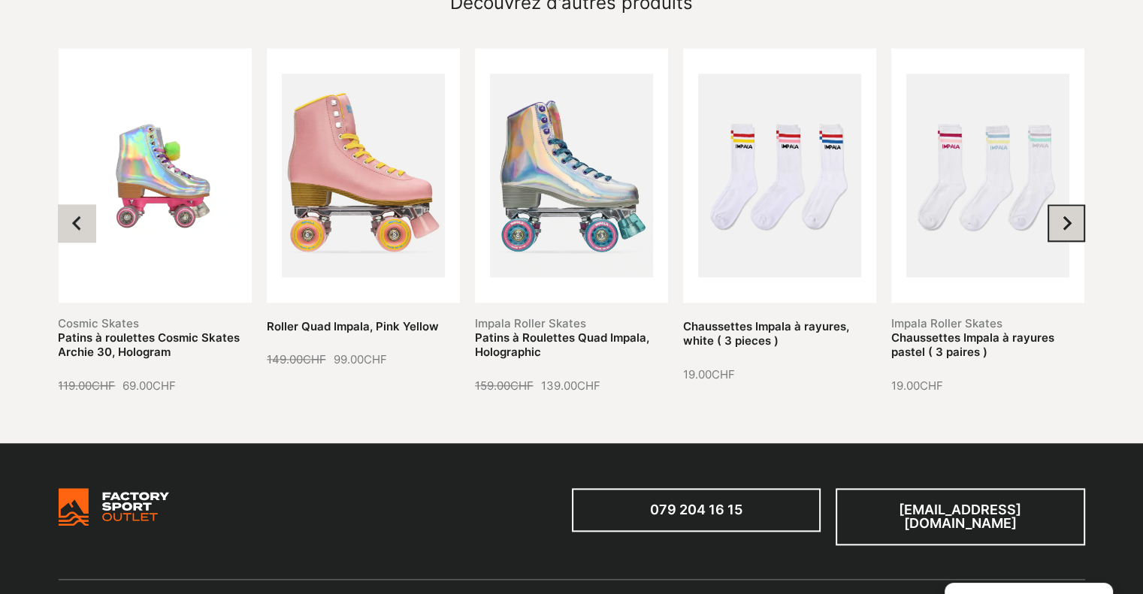
click at [1067, 216] on icon "Next slide" at bounding box center [1066, 223] width 9 height 14
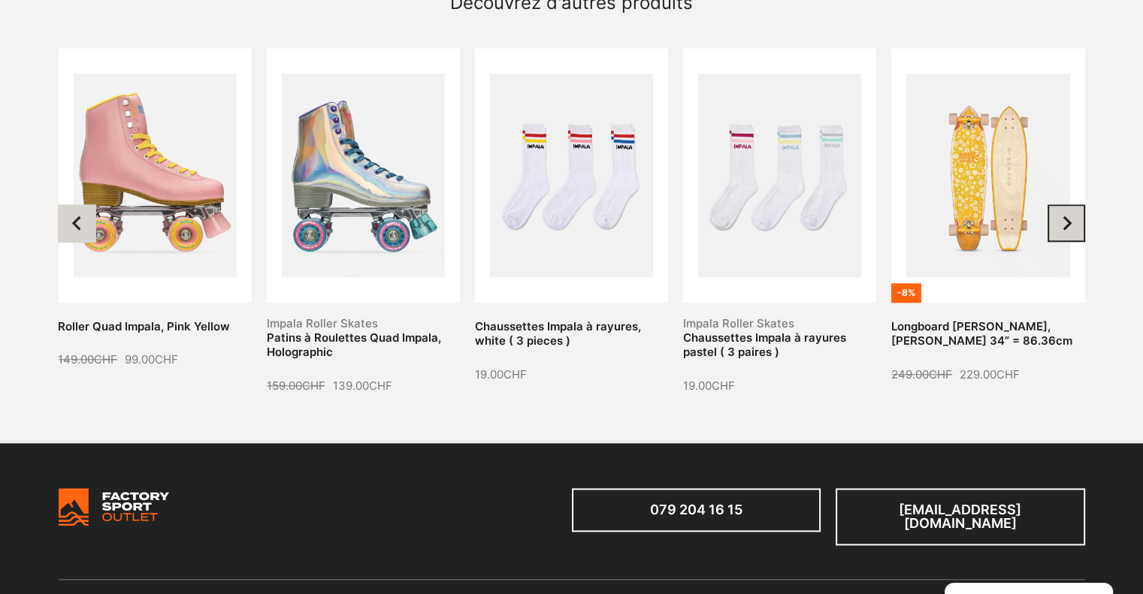
click at [1067, 216] on icon "Next slide" at bounding box center [1066, 223] width 9 height 14
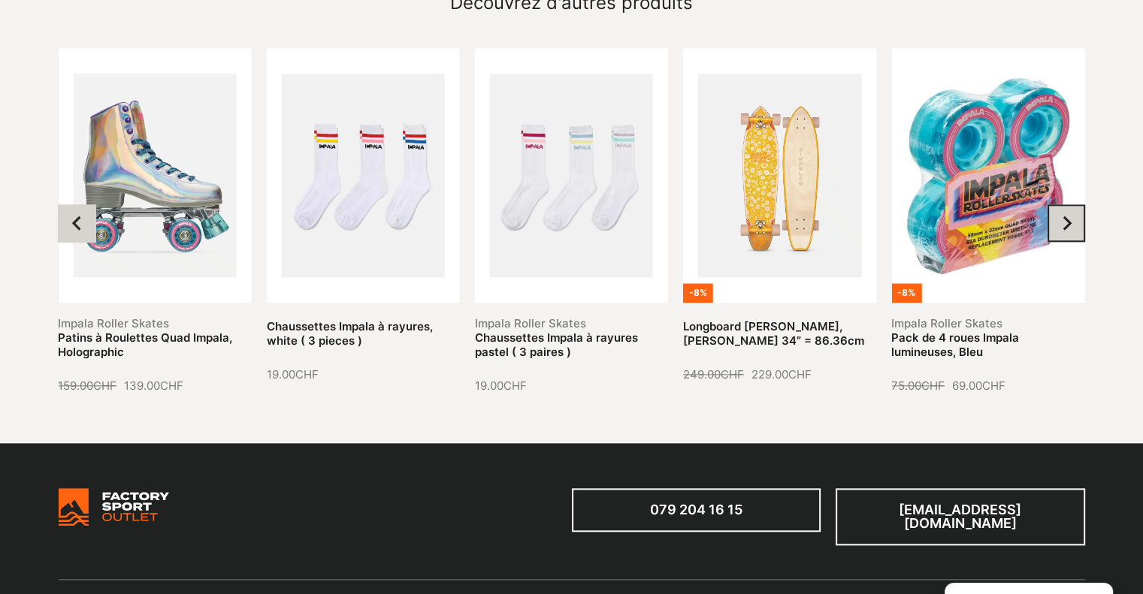
click at [1067, 216] on icon "Next slide" at bounding box center [1066, 223] width 9 height 14
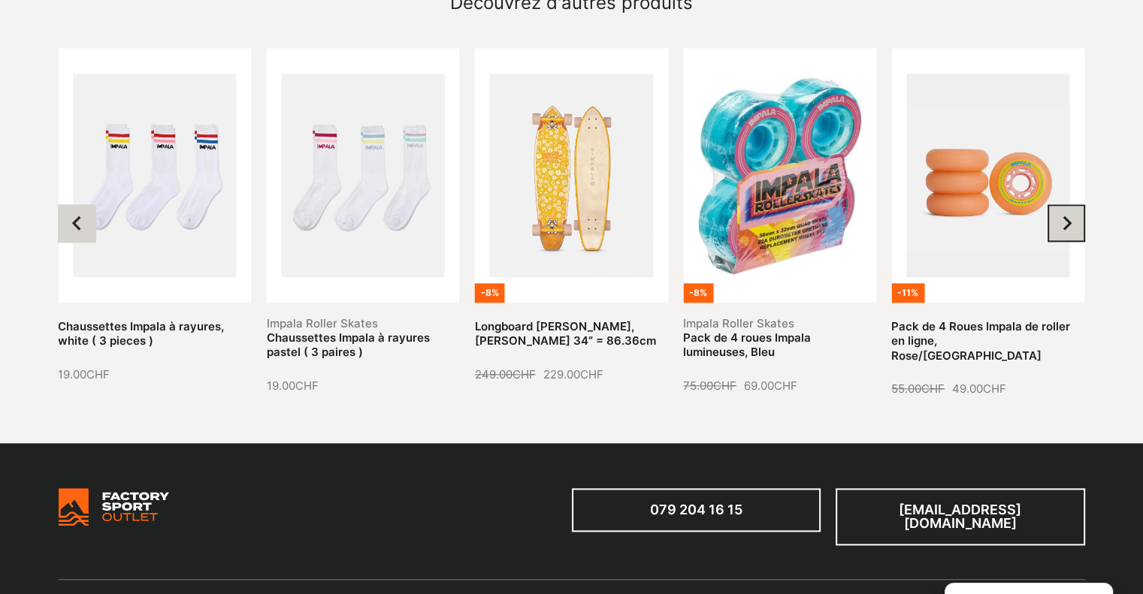
click at [1067, 216] on icon "Next slide" at bounding box center [1066, 223] width 9 height 14
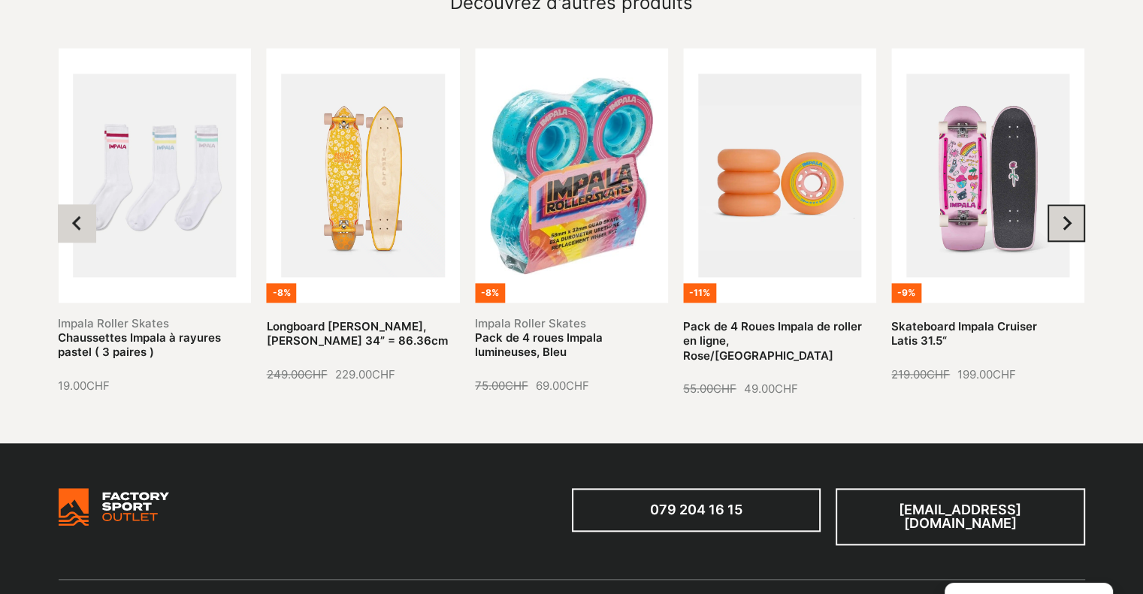
click at [1067, 216] on icon "Next slide" at bounding box center [1066, 223] width 9 height 14
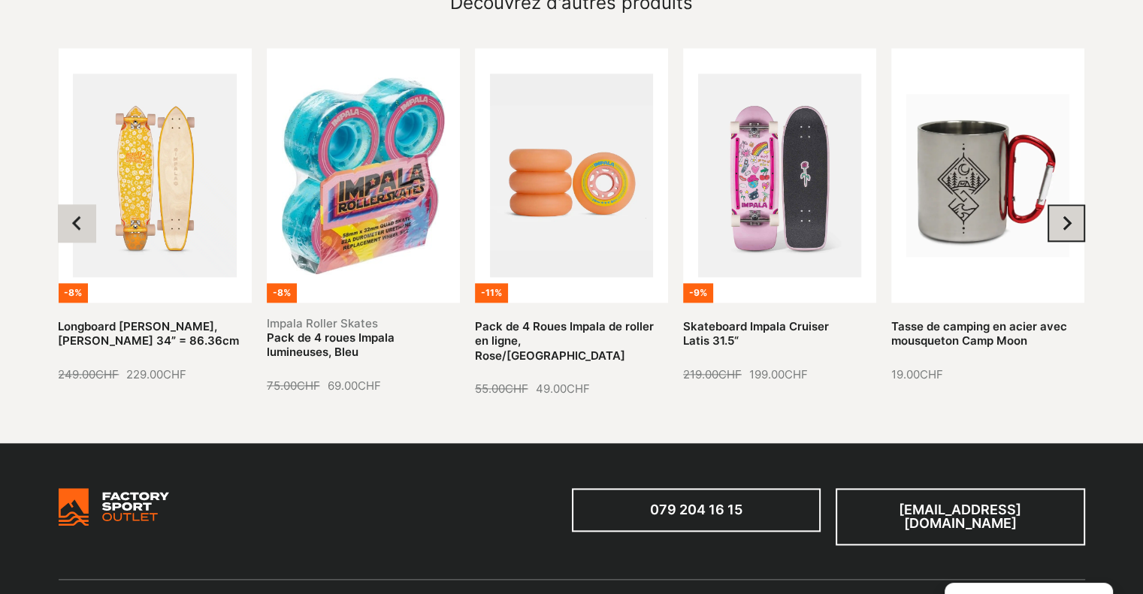
click at [1067, 216] on icon "Next slide" at bounding box center [1066, 223] width 9 height 14
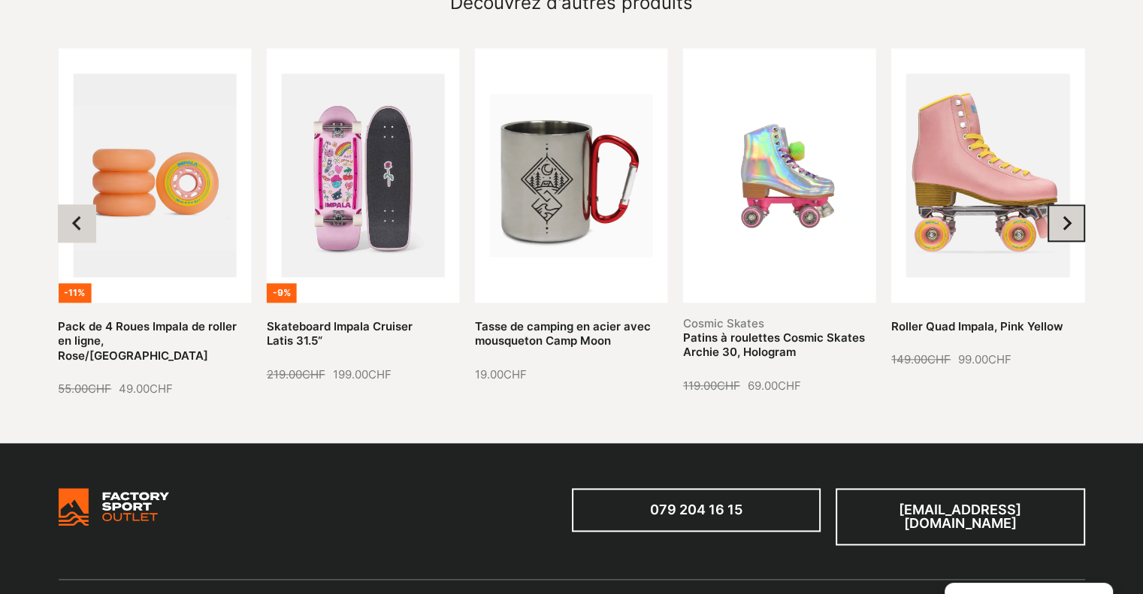
click at [1067, 216] on icon "Next slide" at bounding box center [1066, 223] width 9 height 14
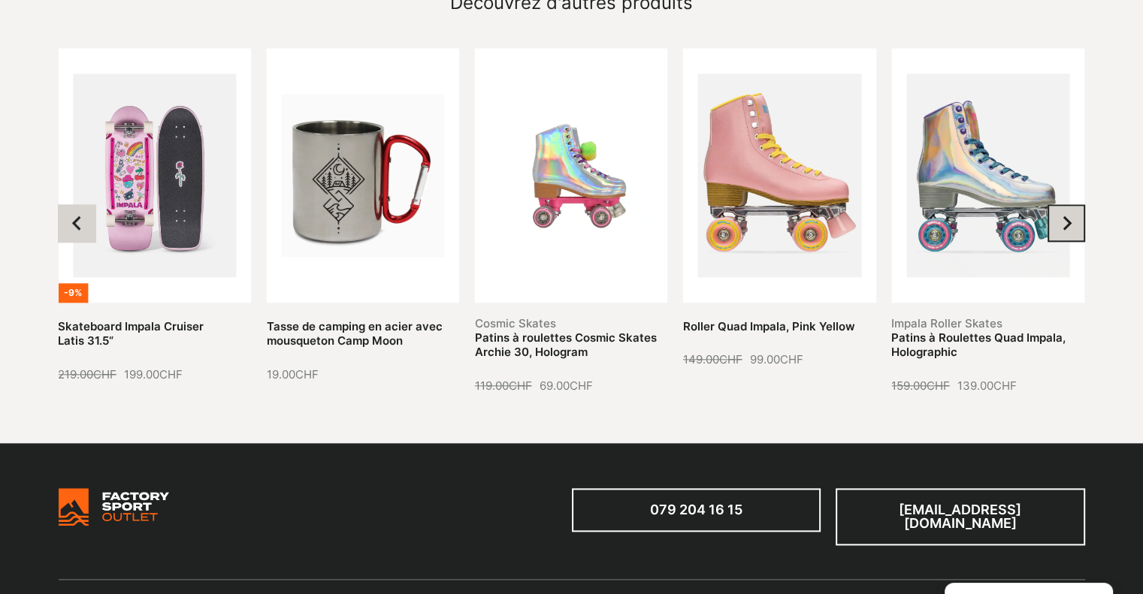
click at [1067, 216] on icon "Next slide" at bounding box center [1066, 223] width 9 height 14
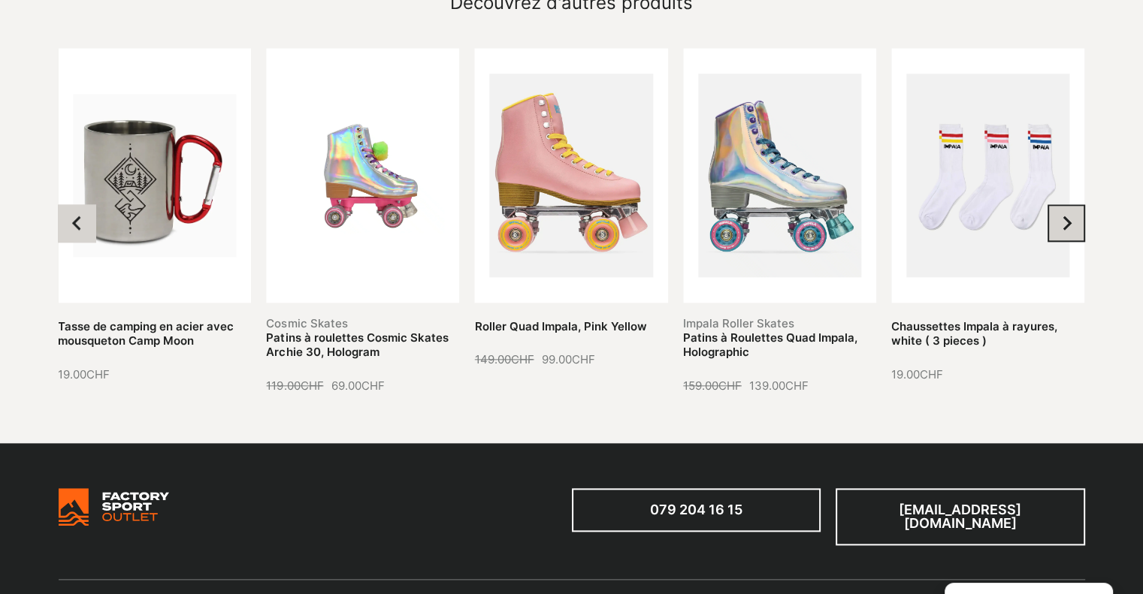
click at [1067, 216] on icon "Next slide" at bounding box center [1066, 223] width 9 height 14
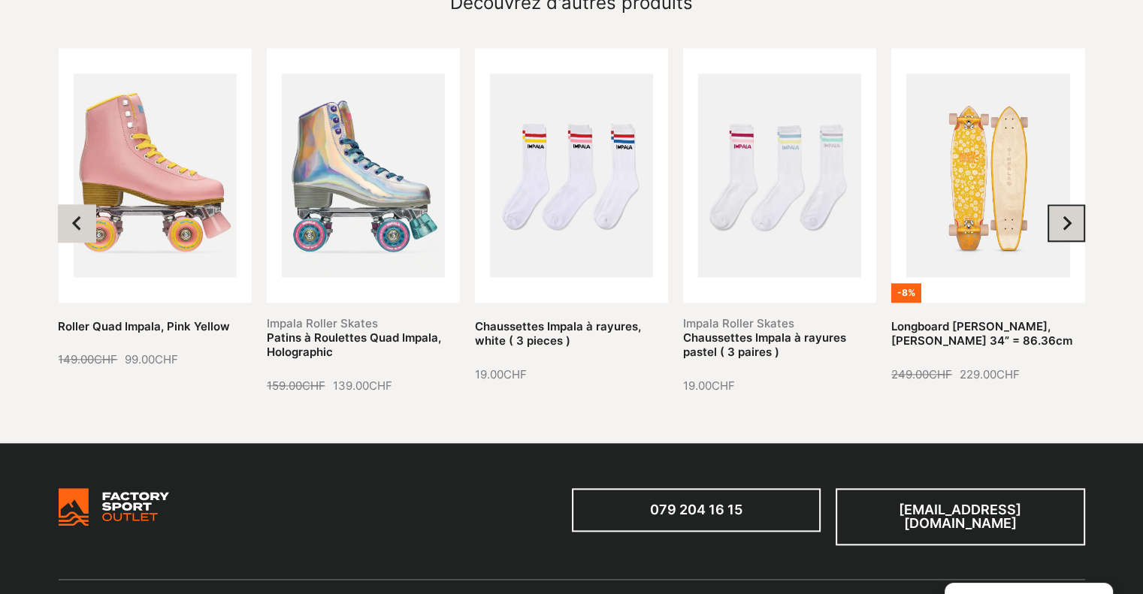
click at [1067, 216] on icon "Next slide" at bounding box center [1066, 223] width 9 height 14
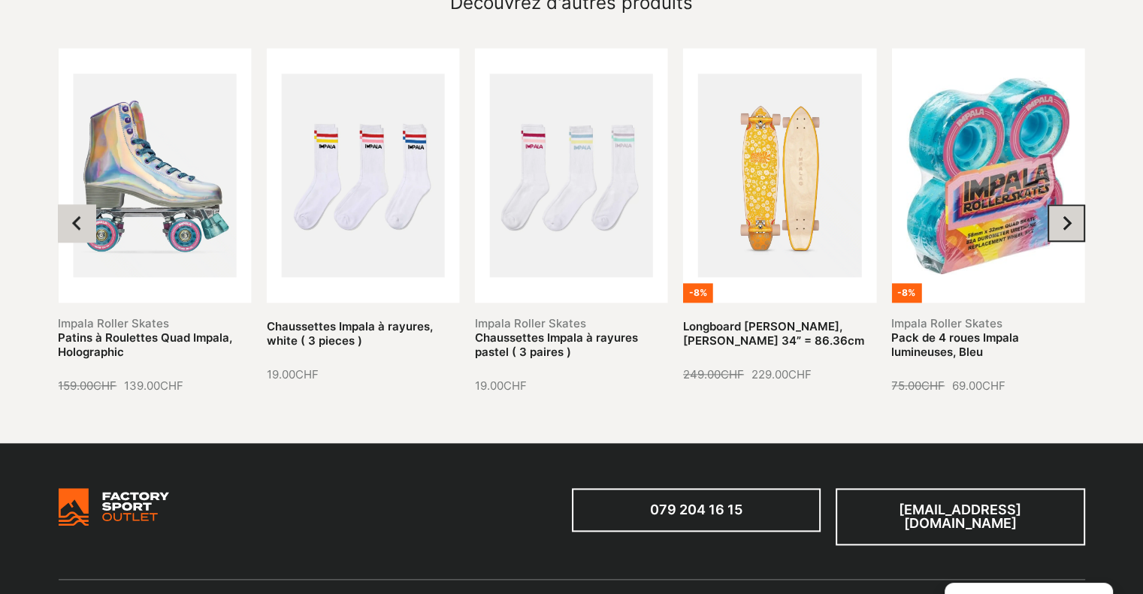
click at [1067, 216] on icon "Next slide" at bounding box center [1066, 223] width 9 height 14
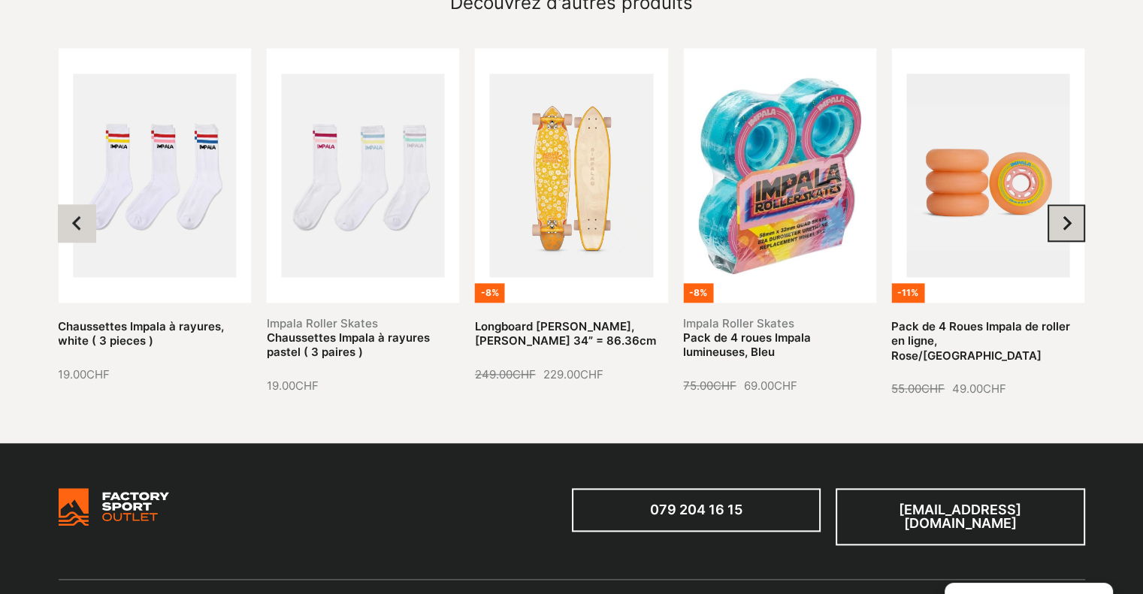
click at [1067, 216] on icon "Next slide" at bounding box center [1066, 223] width 9 height 14
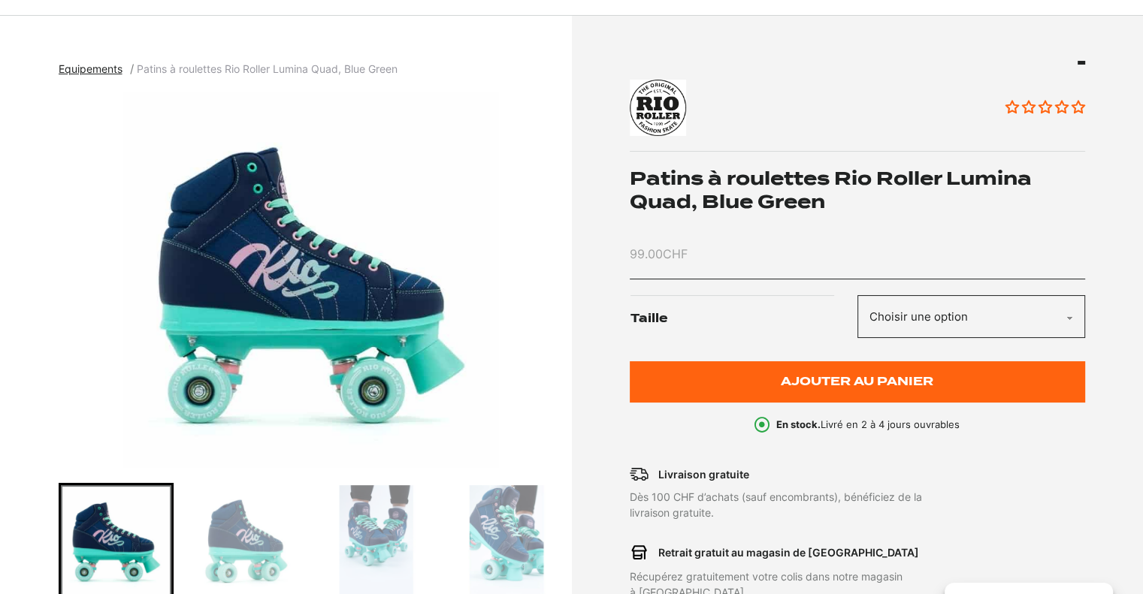
scroll to position [0, 0]
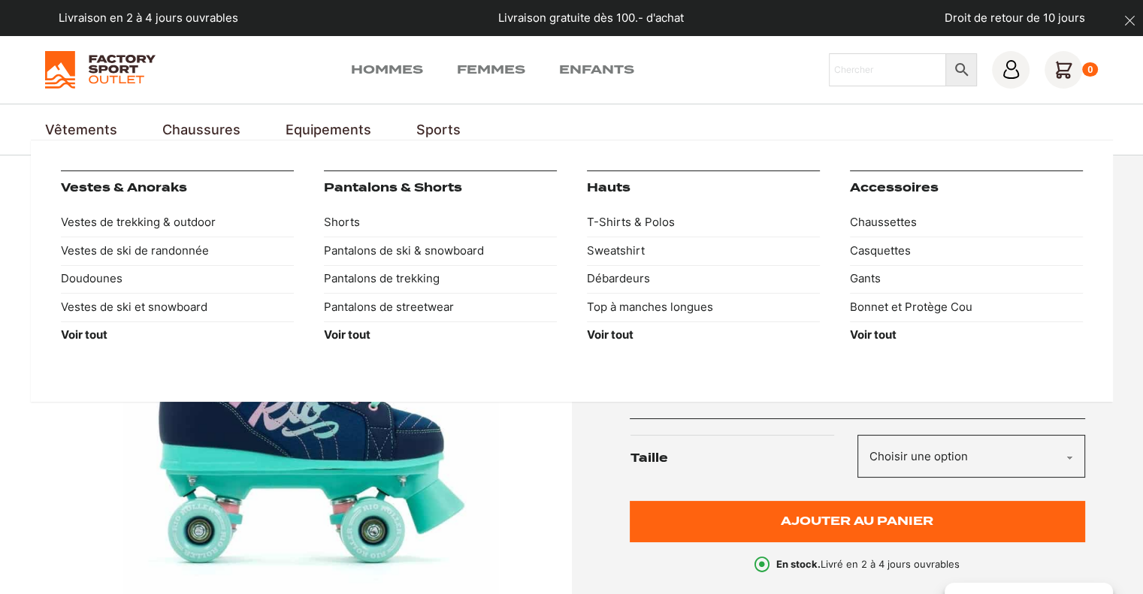
click at [100, 129] on link "Vêtements" at bounding box center [81, 129] width 72 height 20
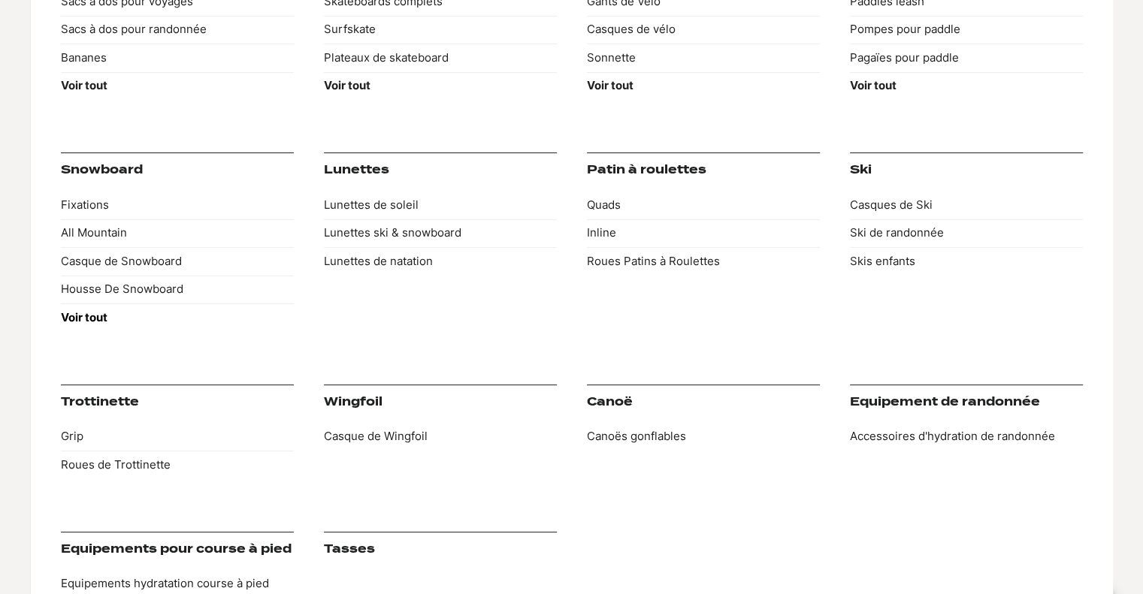
scroll to position [250, 0]
click at [93, 319] on strong "Voir tout" at bounding box center [84, 317] width 47 height 14
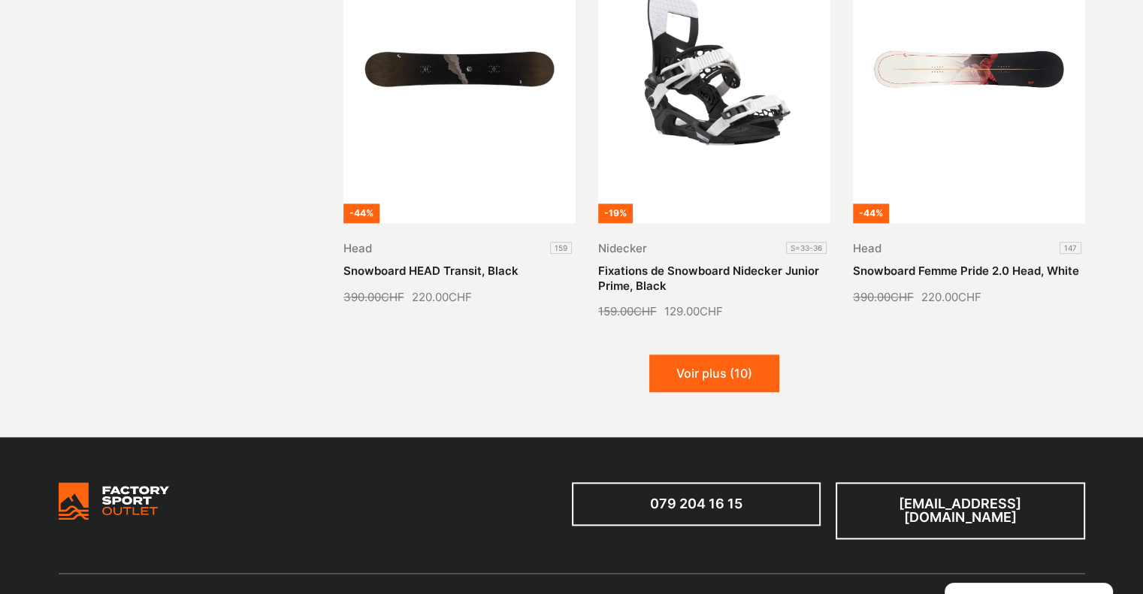
scroll to position [1878, 0]
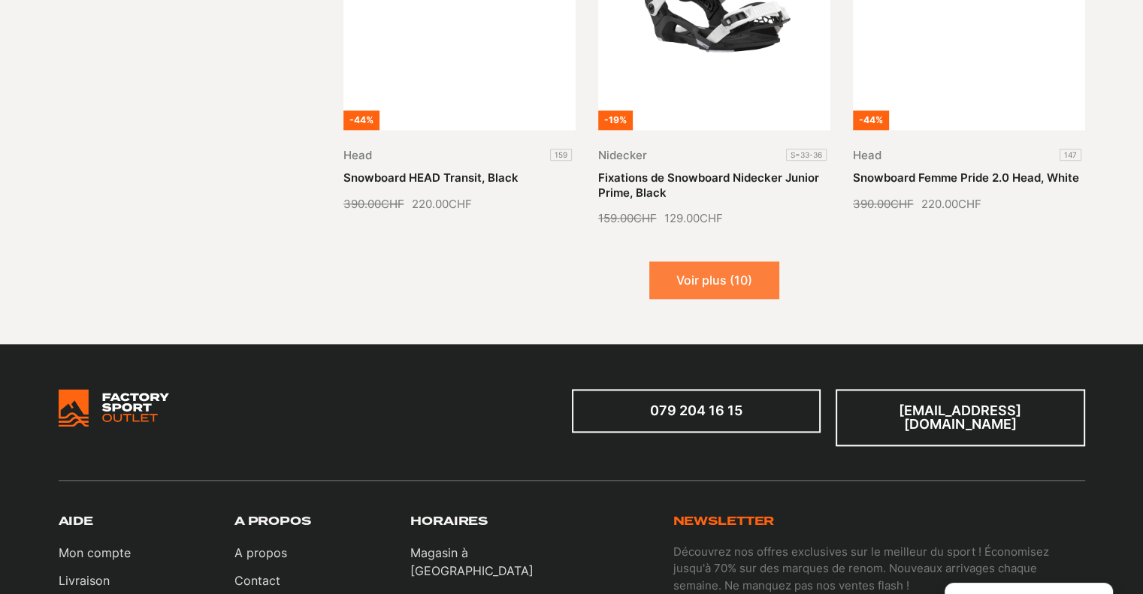
click at [690, 295] on button "Voir plus (10)" at bounding box center [714, 280] width 130 height 38
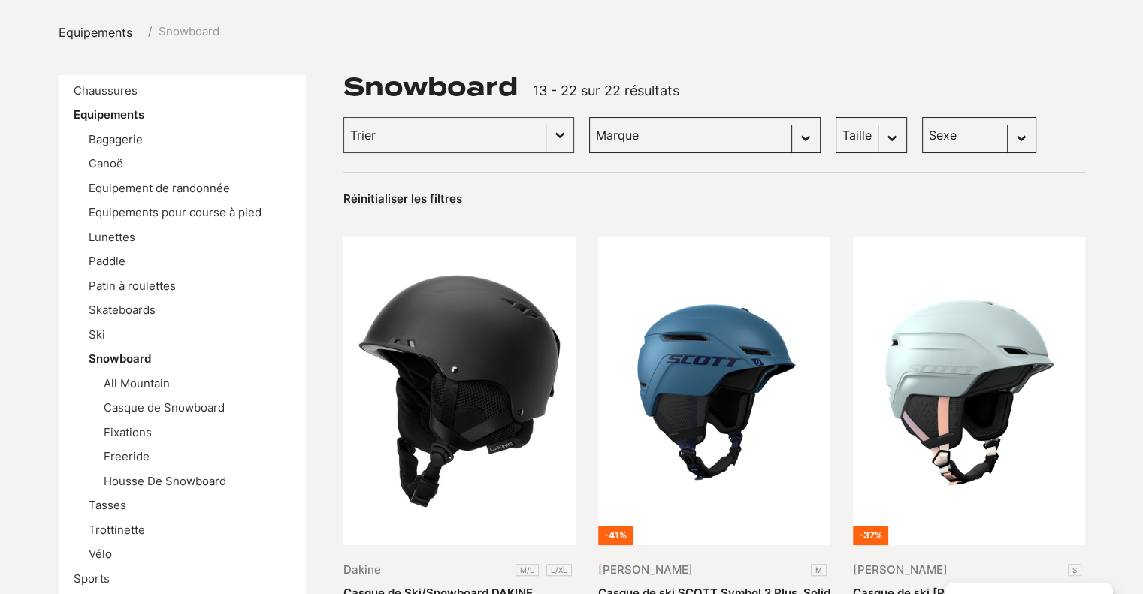
scroll to position [125, 0]
